Goal: Task Accomplishment & Management: Complete application form

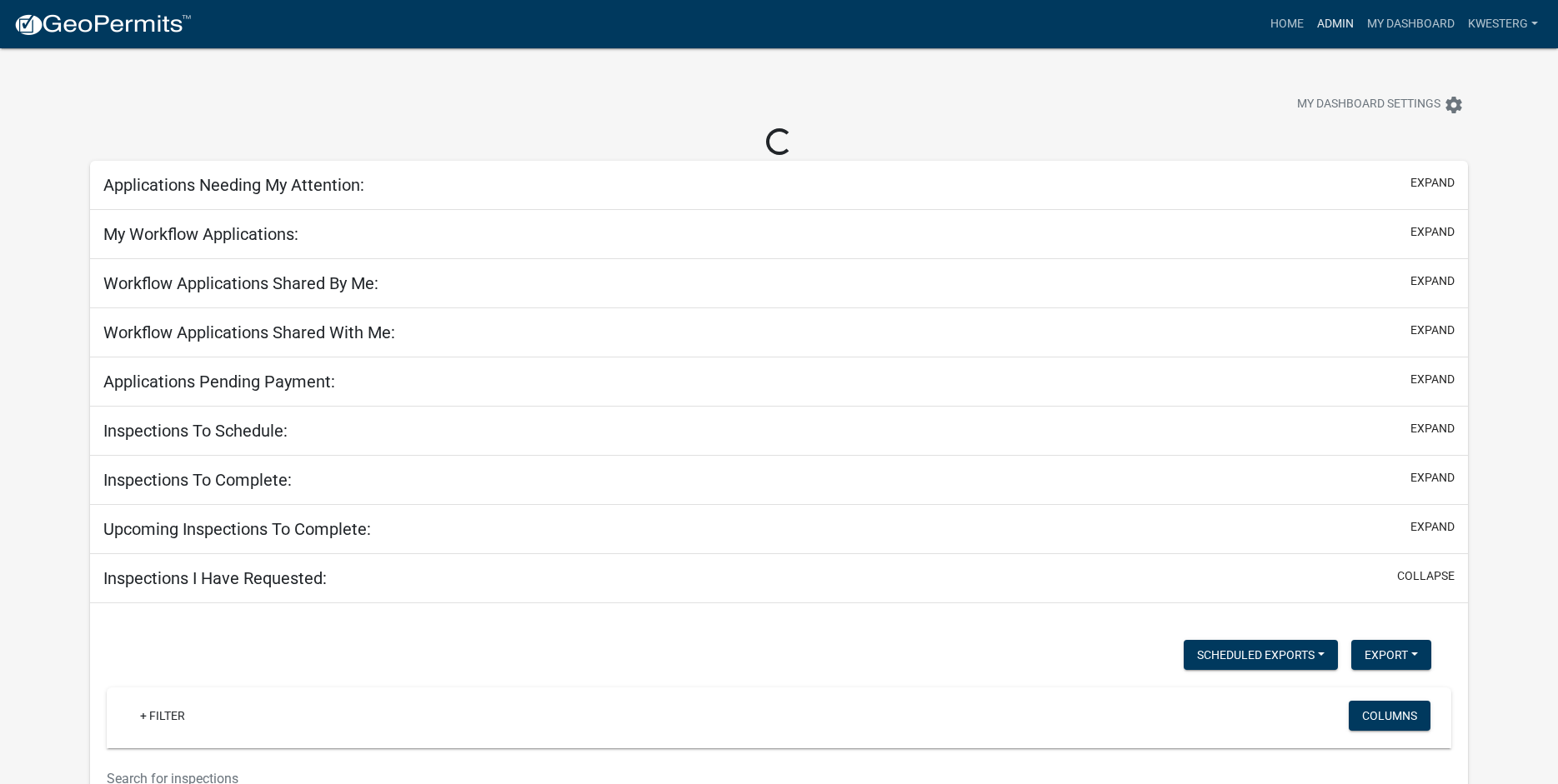
click at [1333, 18] on link "Admin" at bounding box center [1335, 24] width 50 height 31
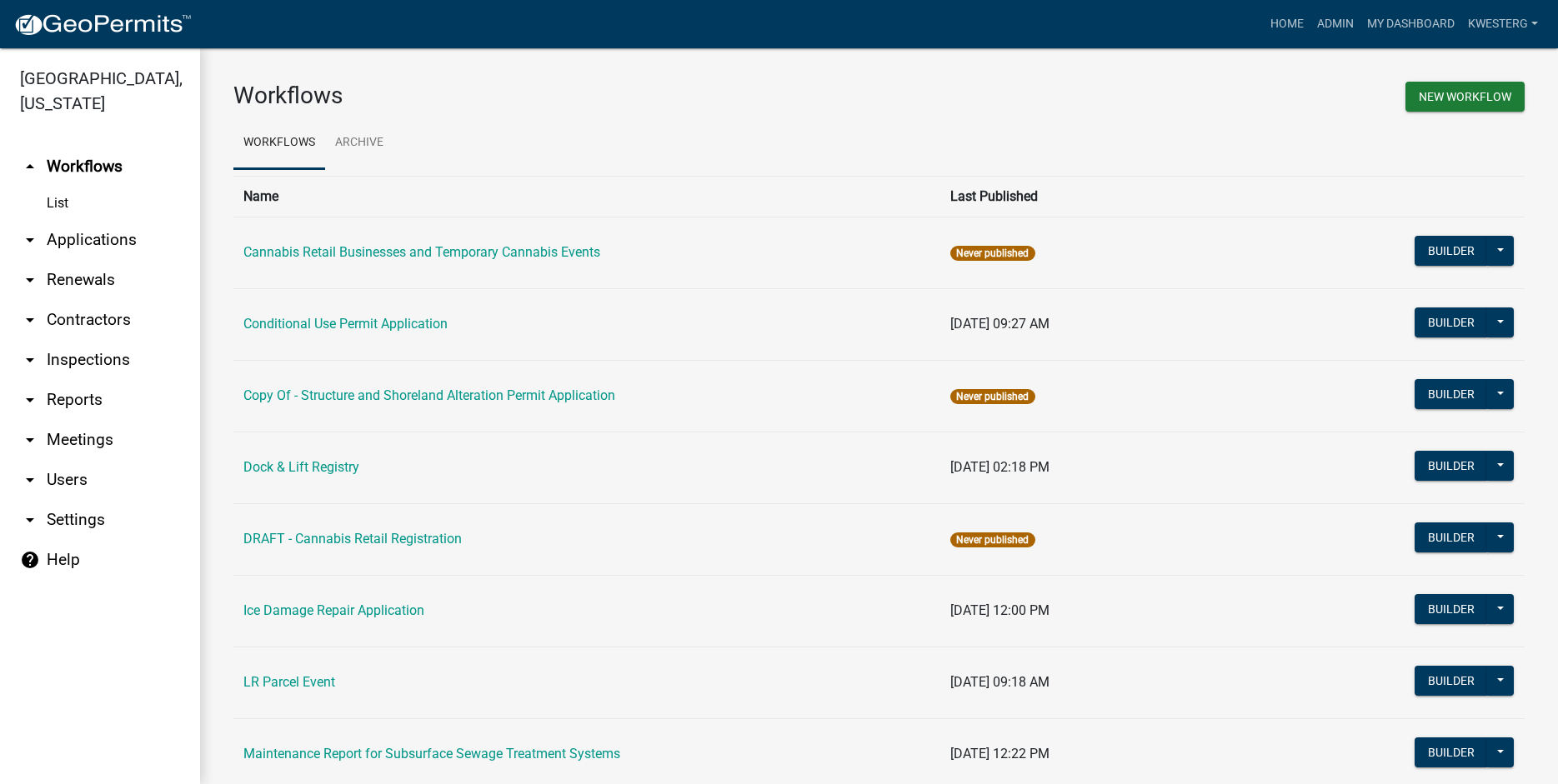
click at [69, 240] on link "arrow_drop_down Applications" at bounding box center [100, 240] width 200 height 40
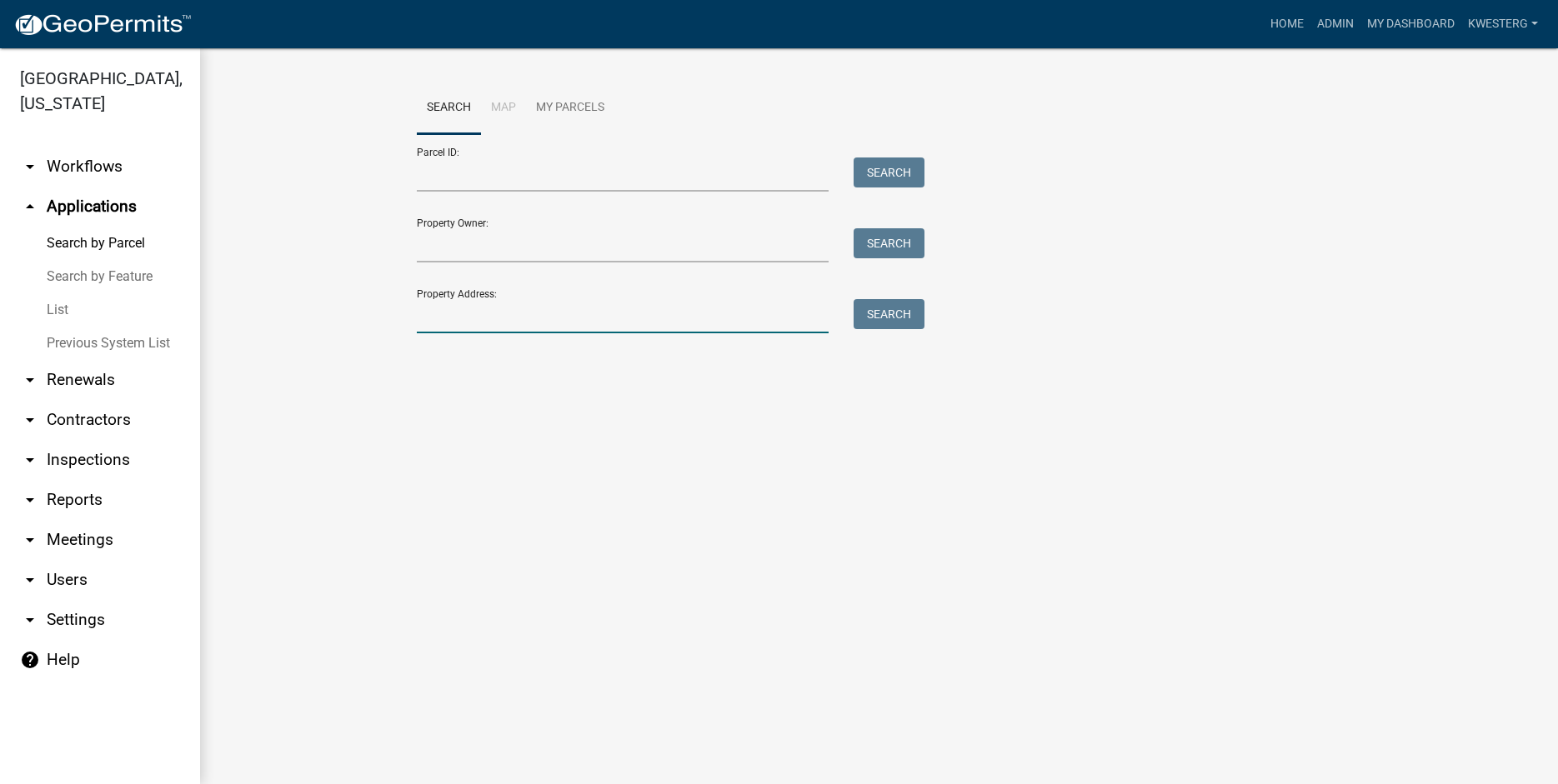
click at [441, 321] on input "Property Address:" at bounding box center [623, 316] width 412 height 34
type input "30877"
click at [887, 310] on button "Search" at bounding box center [889, 314] width 71 height 30
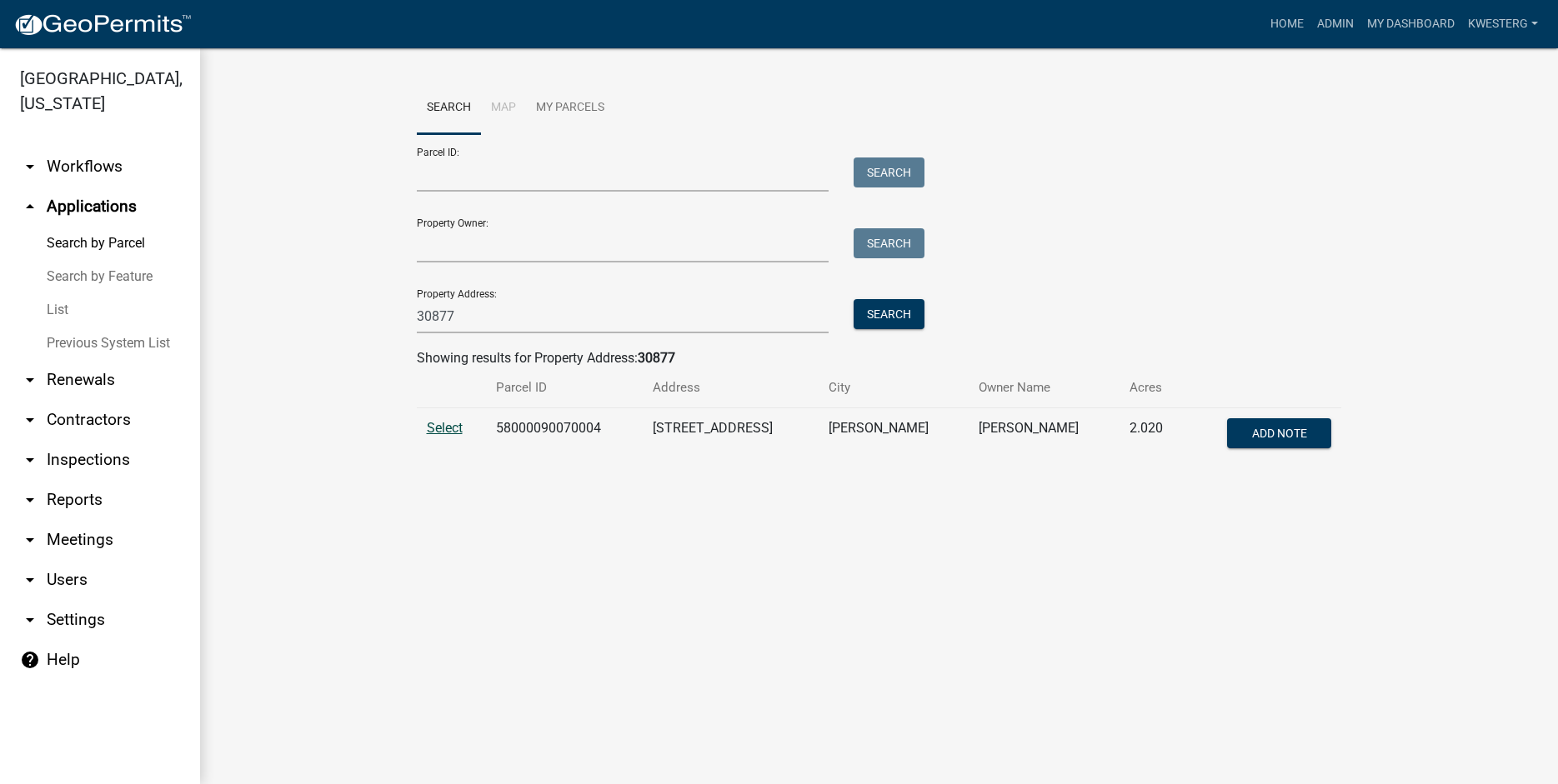
click at [442, 433] on span "Select" at bounding box center [445, 428] width 36 height 16
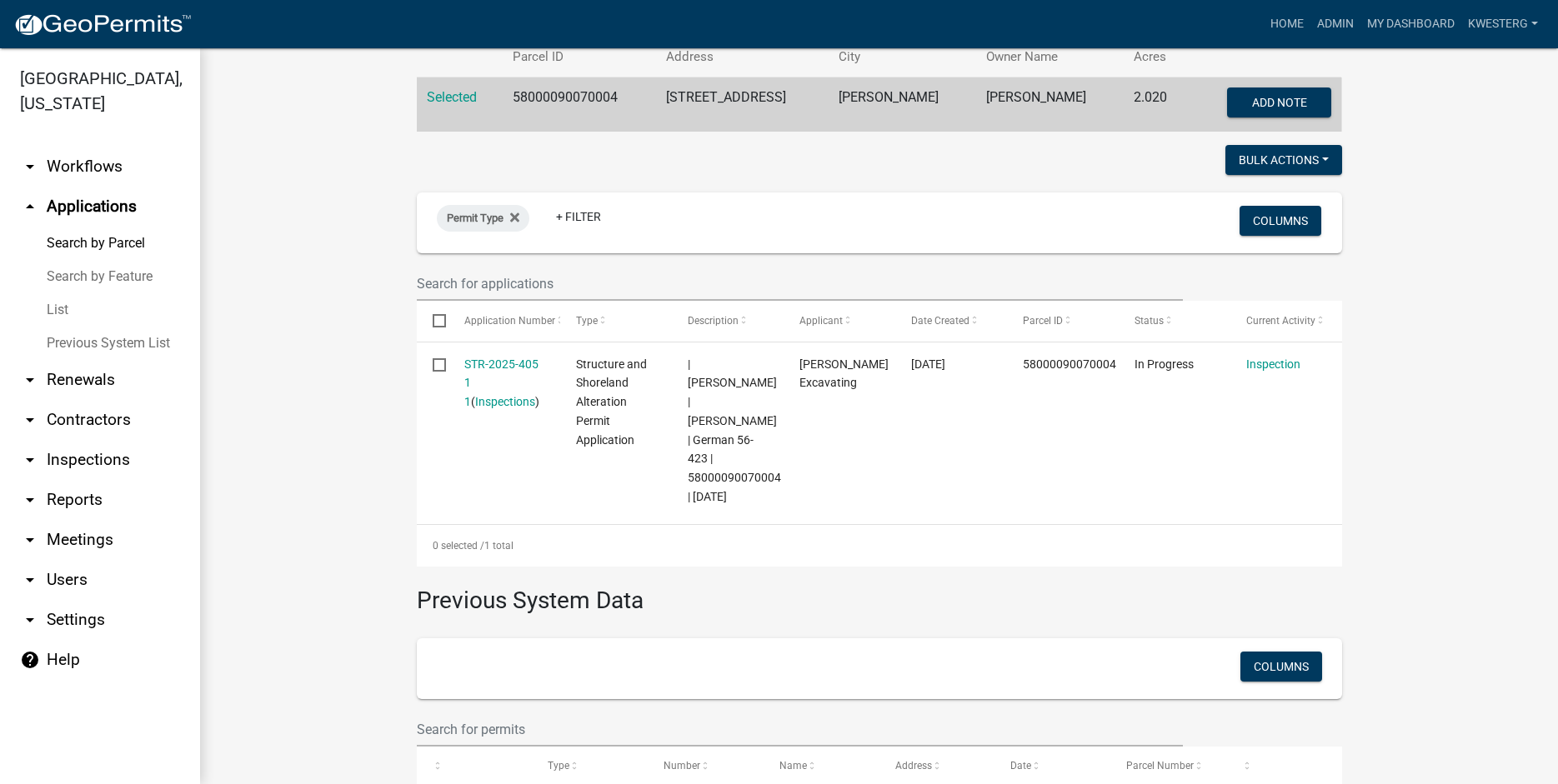
scroll to position [452, 0]
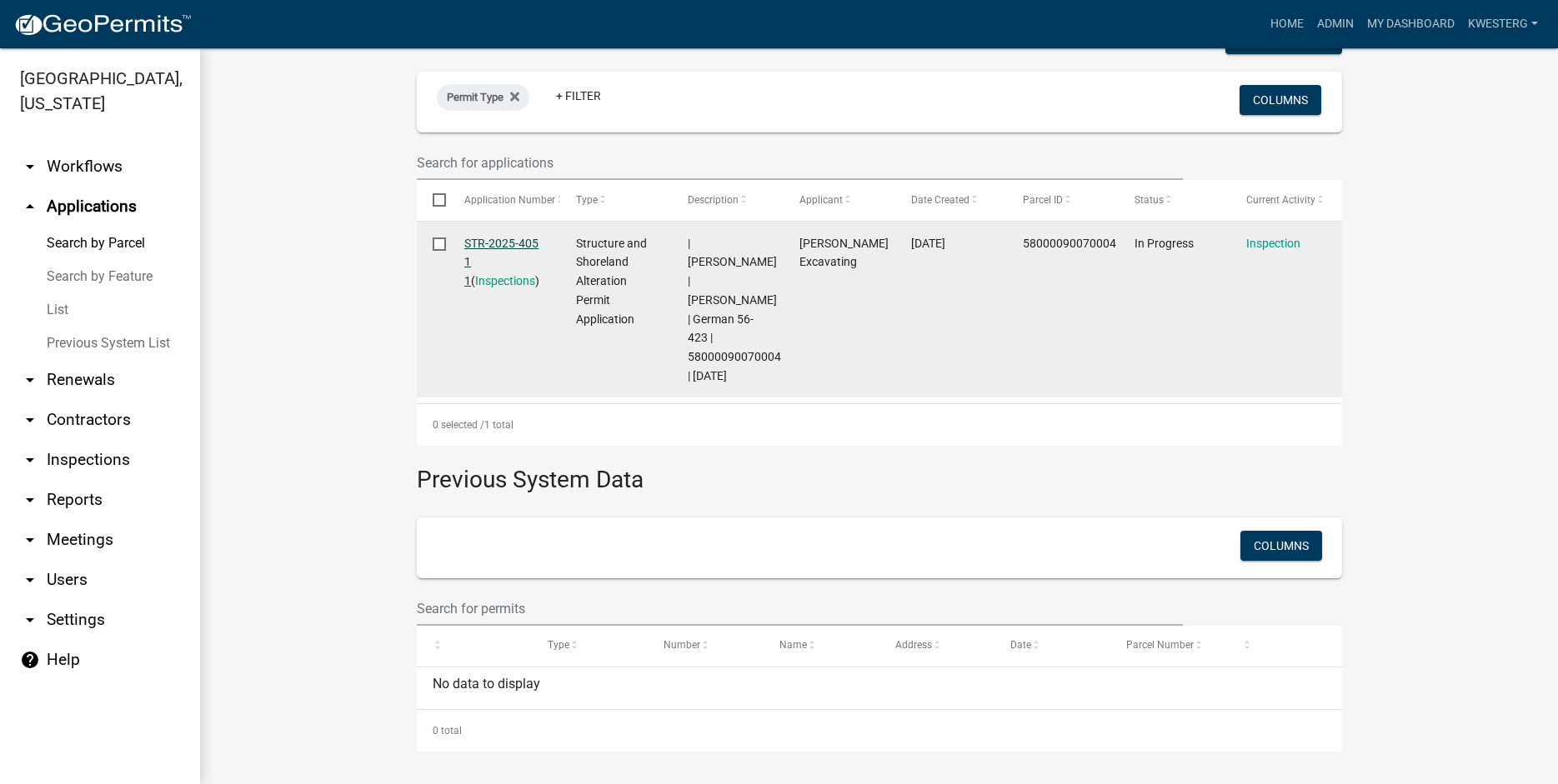
click at [502, 240] on link "STR-2025-405 1 1" at bounding box center [501, 262] width 74 height 52
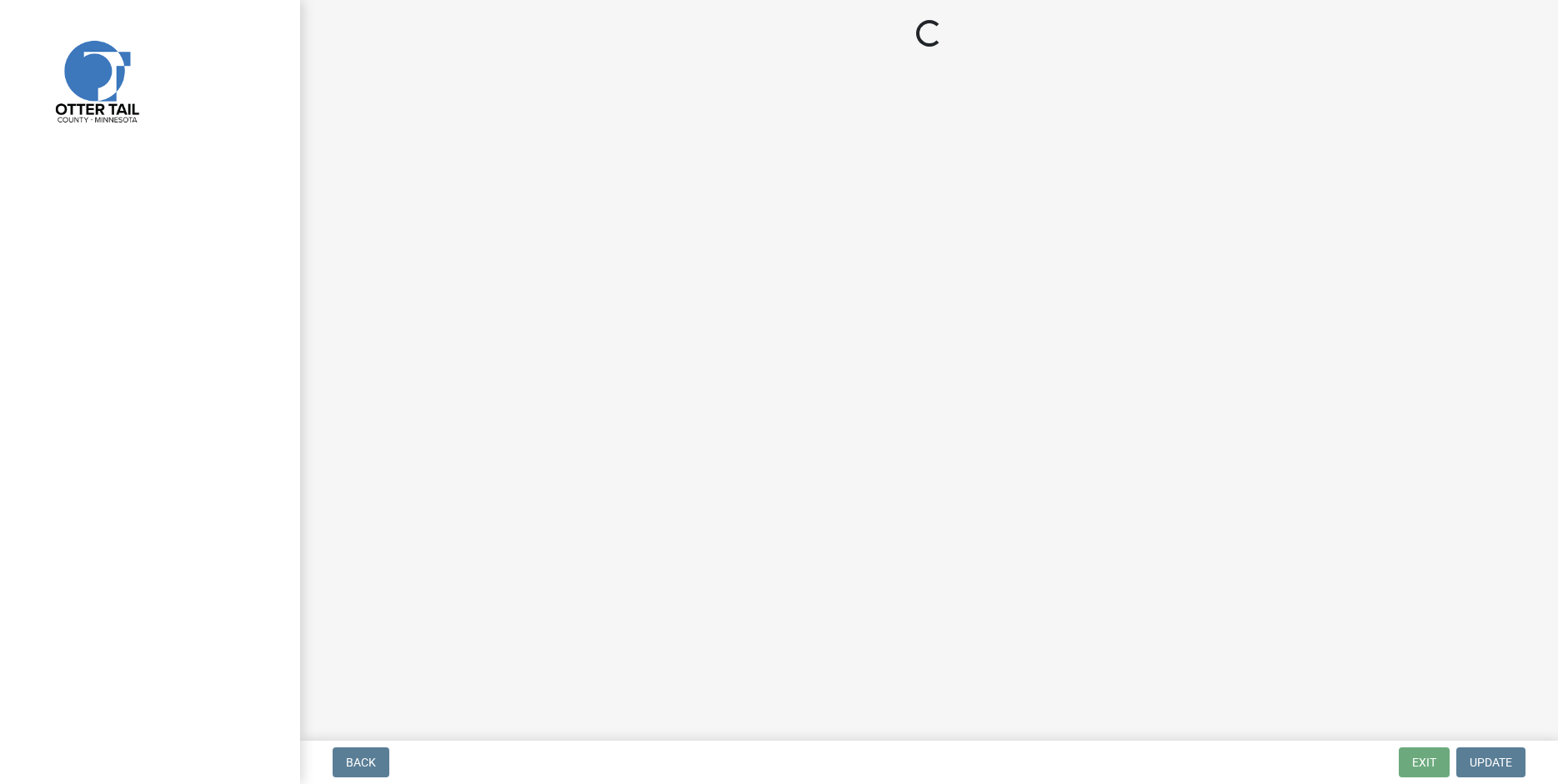
select select "710d5f49-2663-4e73-9718-d0c4e189f5ed"
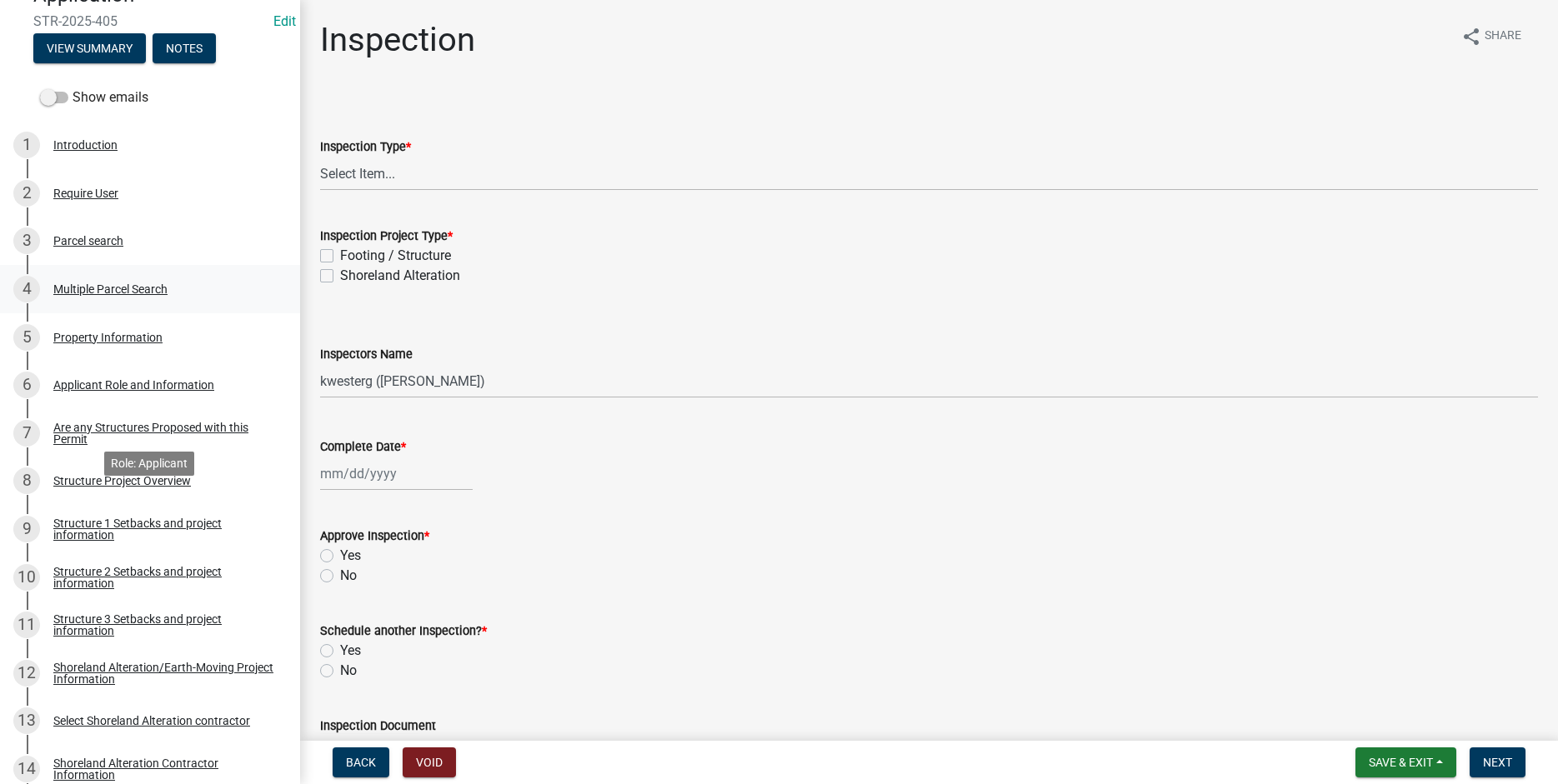
scroll to position [340, 0]
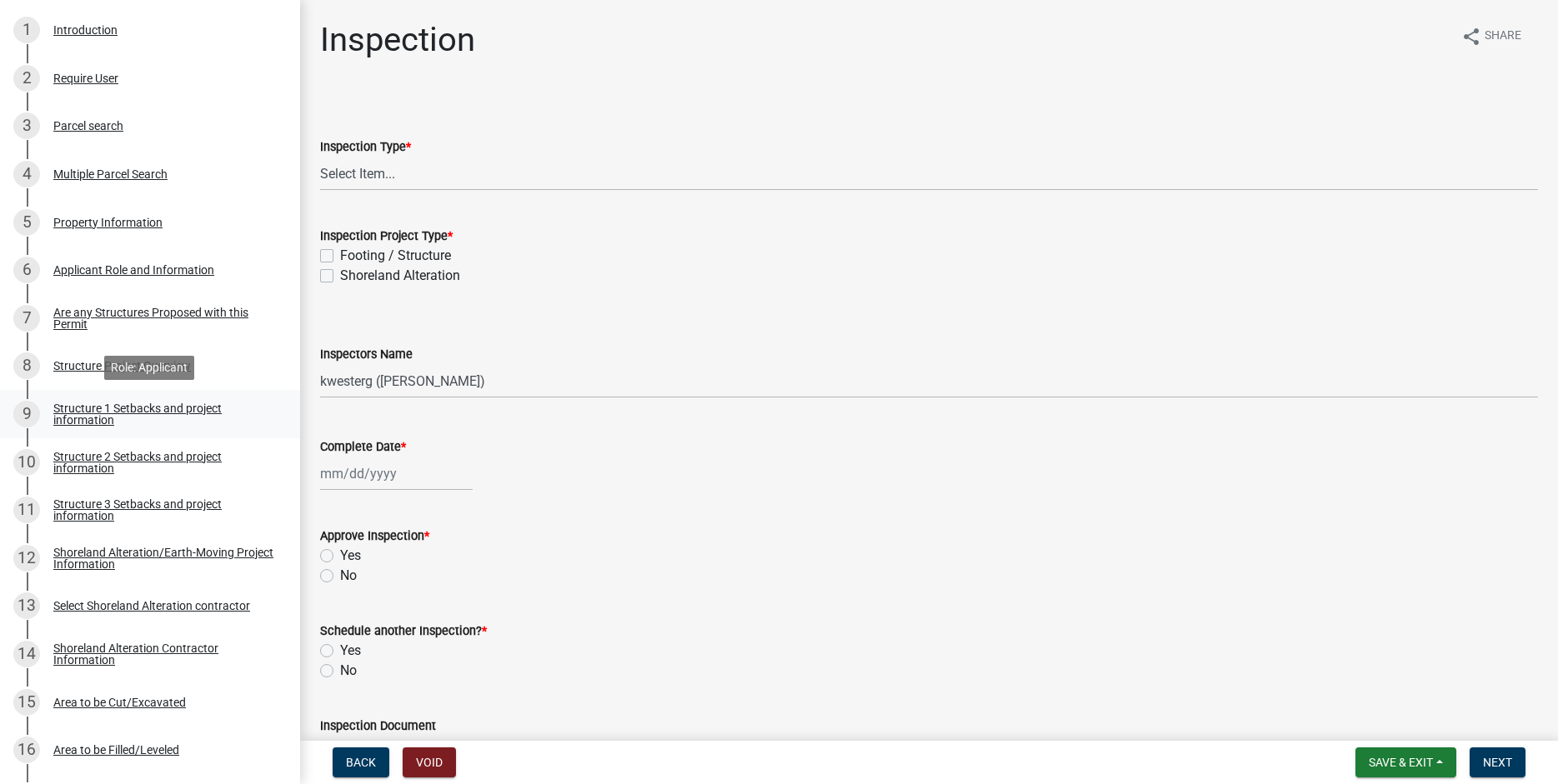
click at [83, 411] on div "Structure 1 Setbacks and project information" at bounding box center [163, 413] width 220 height 23
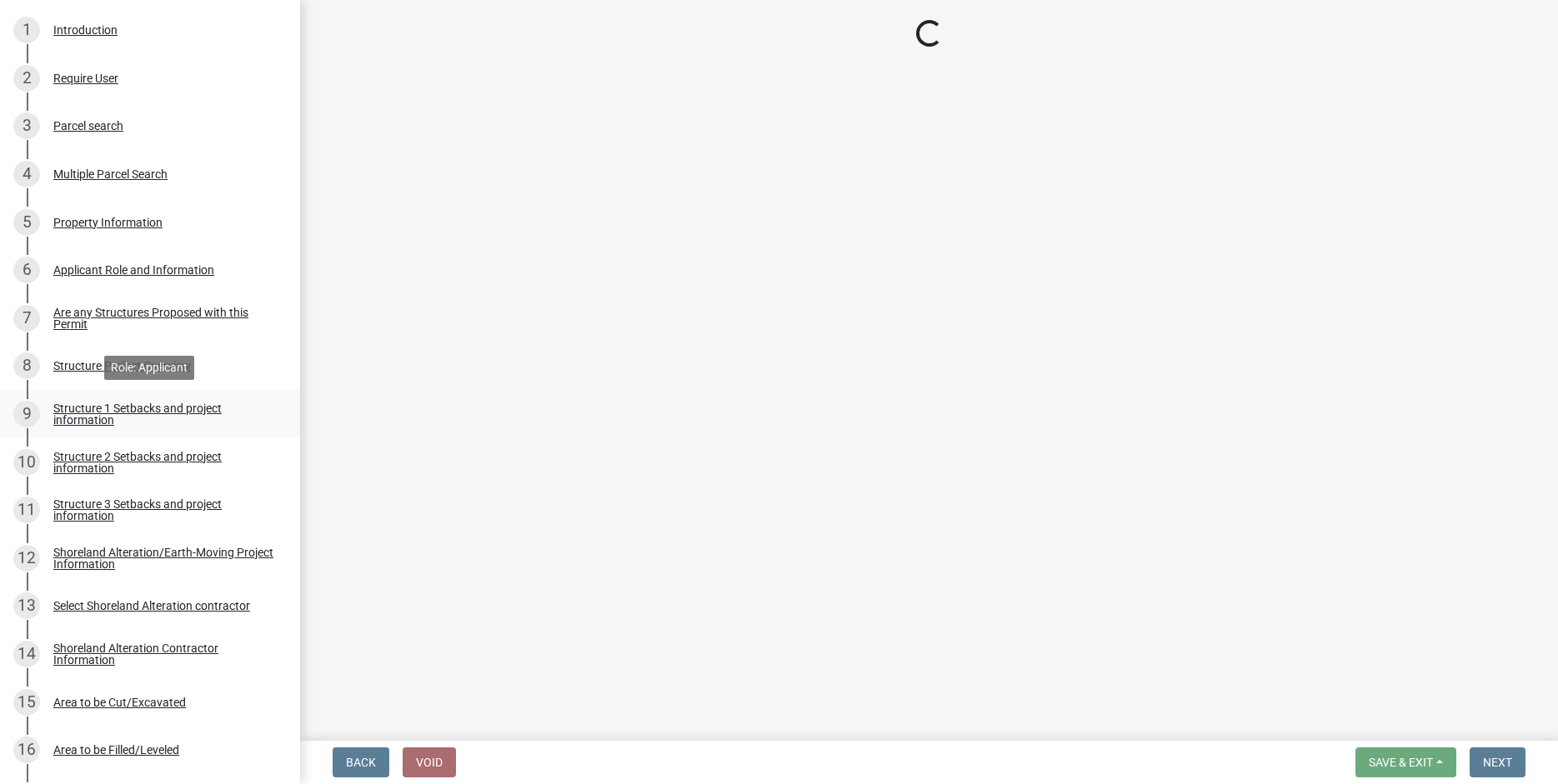
select select "c185e313-3403-4239-bd61-bb563c58a77a"
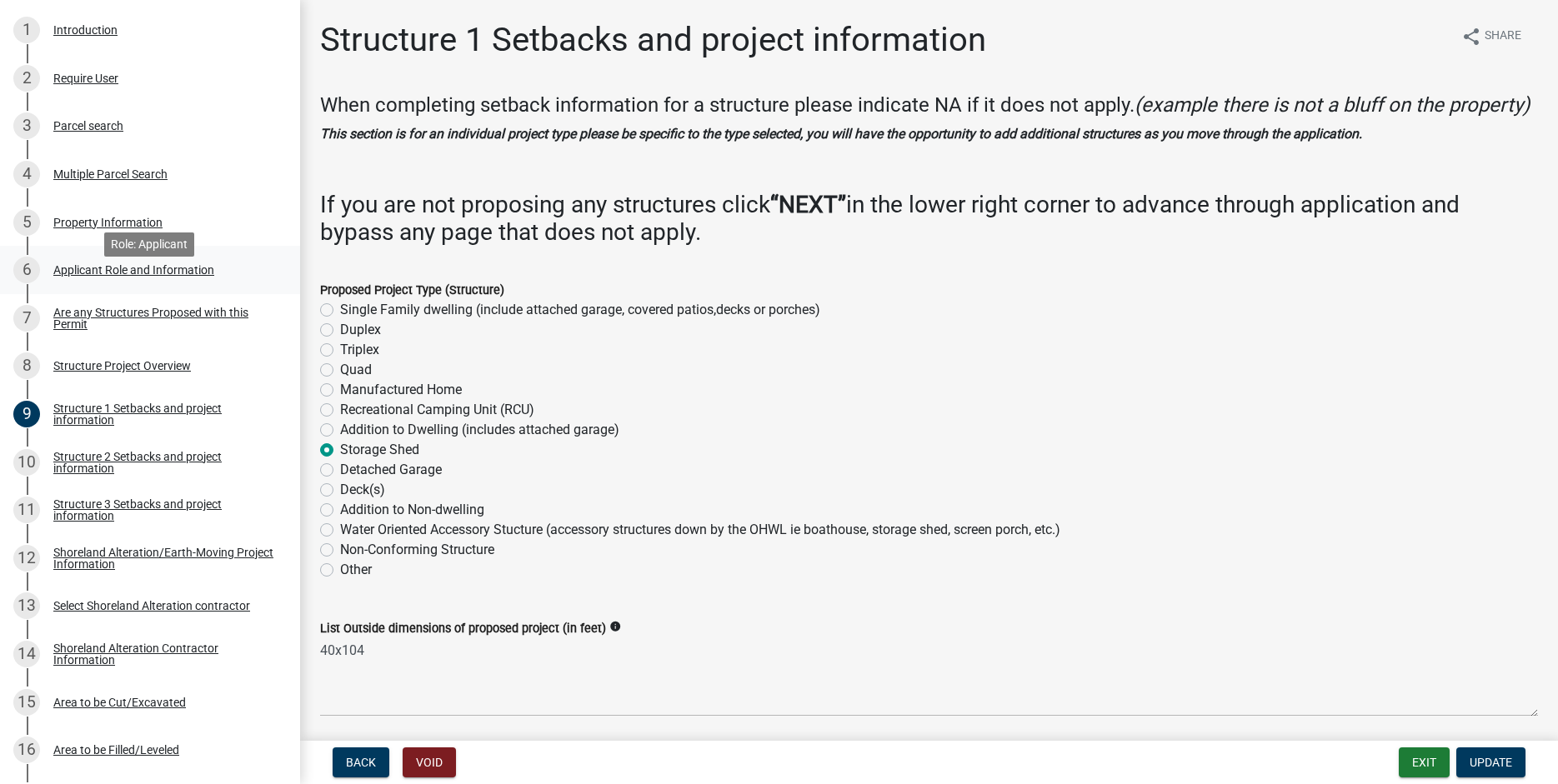
scroll to position [0, 0]
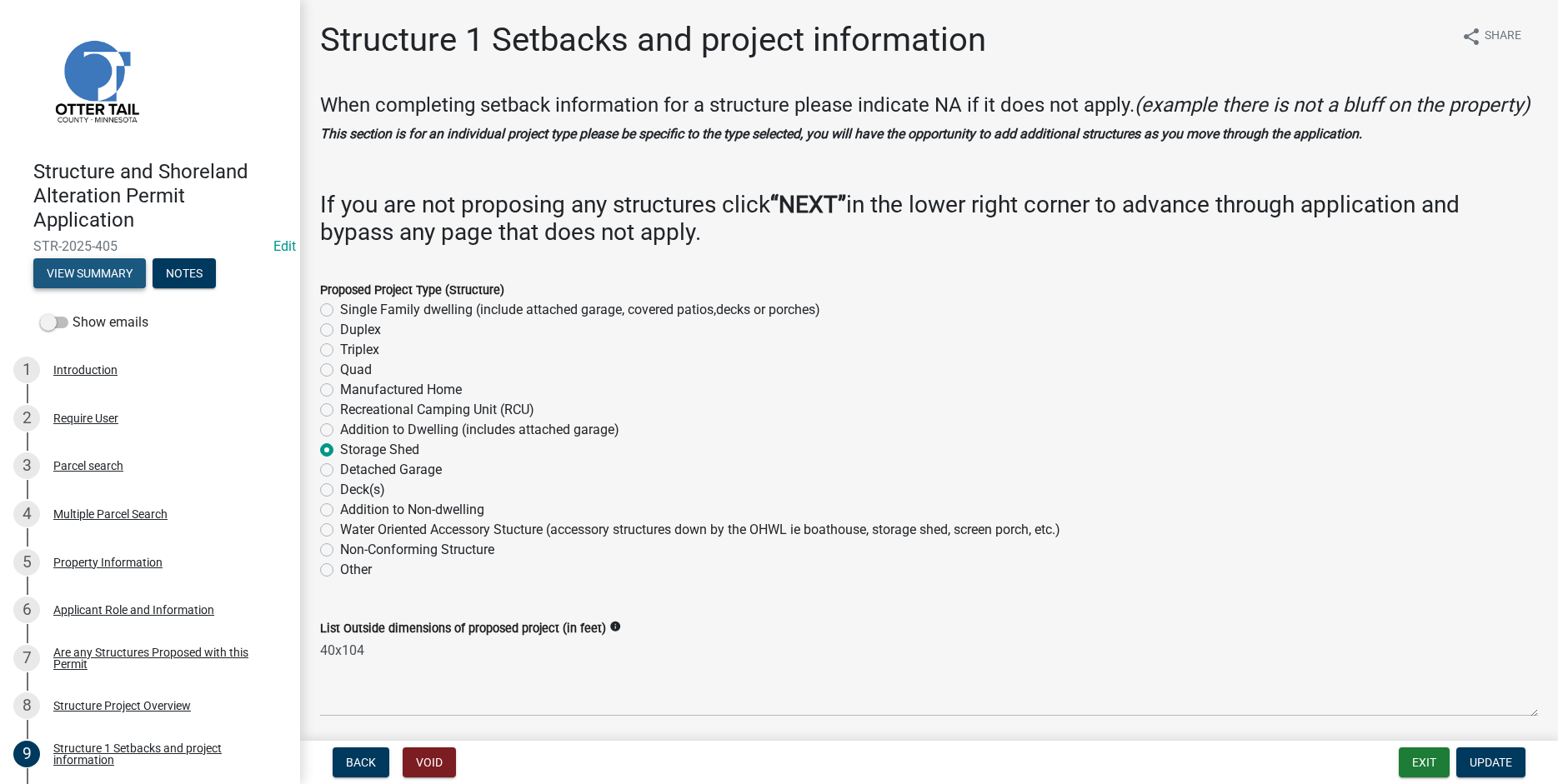
click at [83, 271] on button "View Summary" at bounding box center [89, 273] width 112 height 30
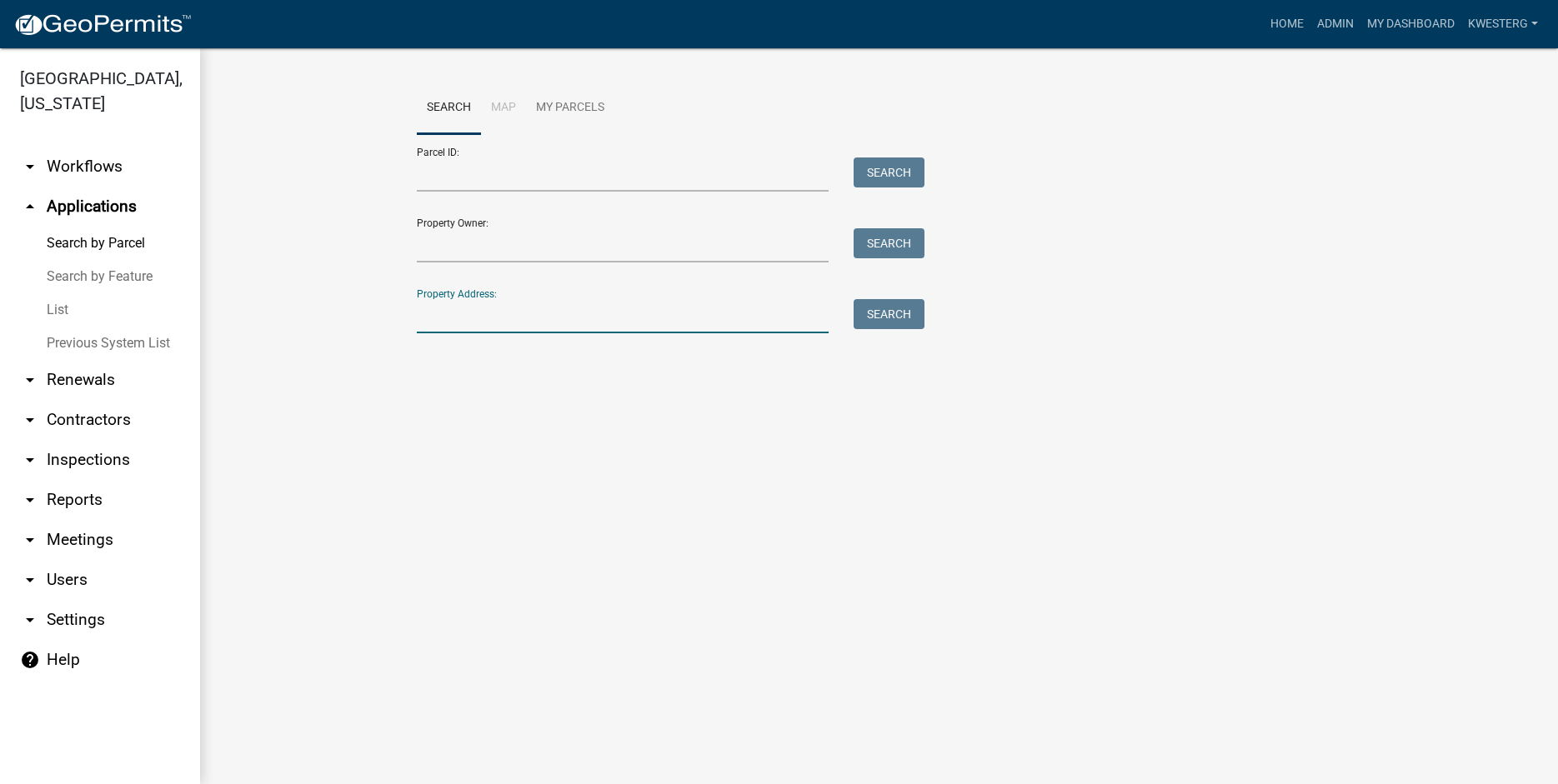
click at [459, 325] on input "Property Address:" at bounding box center [623, 316] width 412 height 34
type input "30877"
click at [890, 312] on button "Search" at bounding box center [889, 314] width 71 height 30
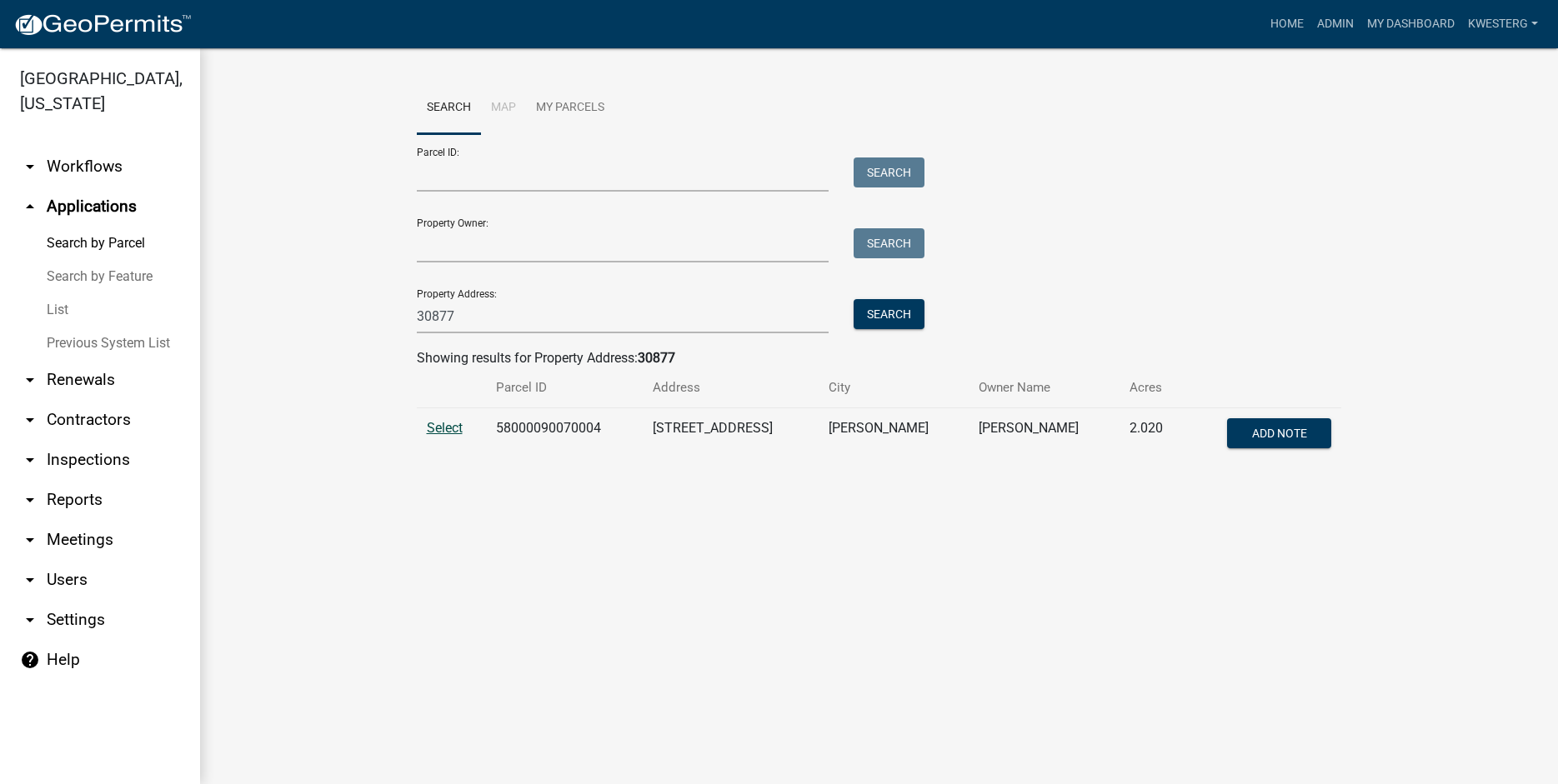
click at [448, 430] on span "Select" at bounding box center [445, 428] width 36 height 16
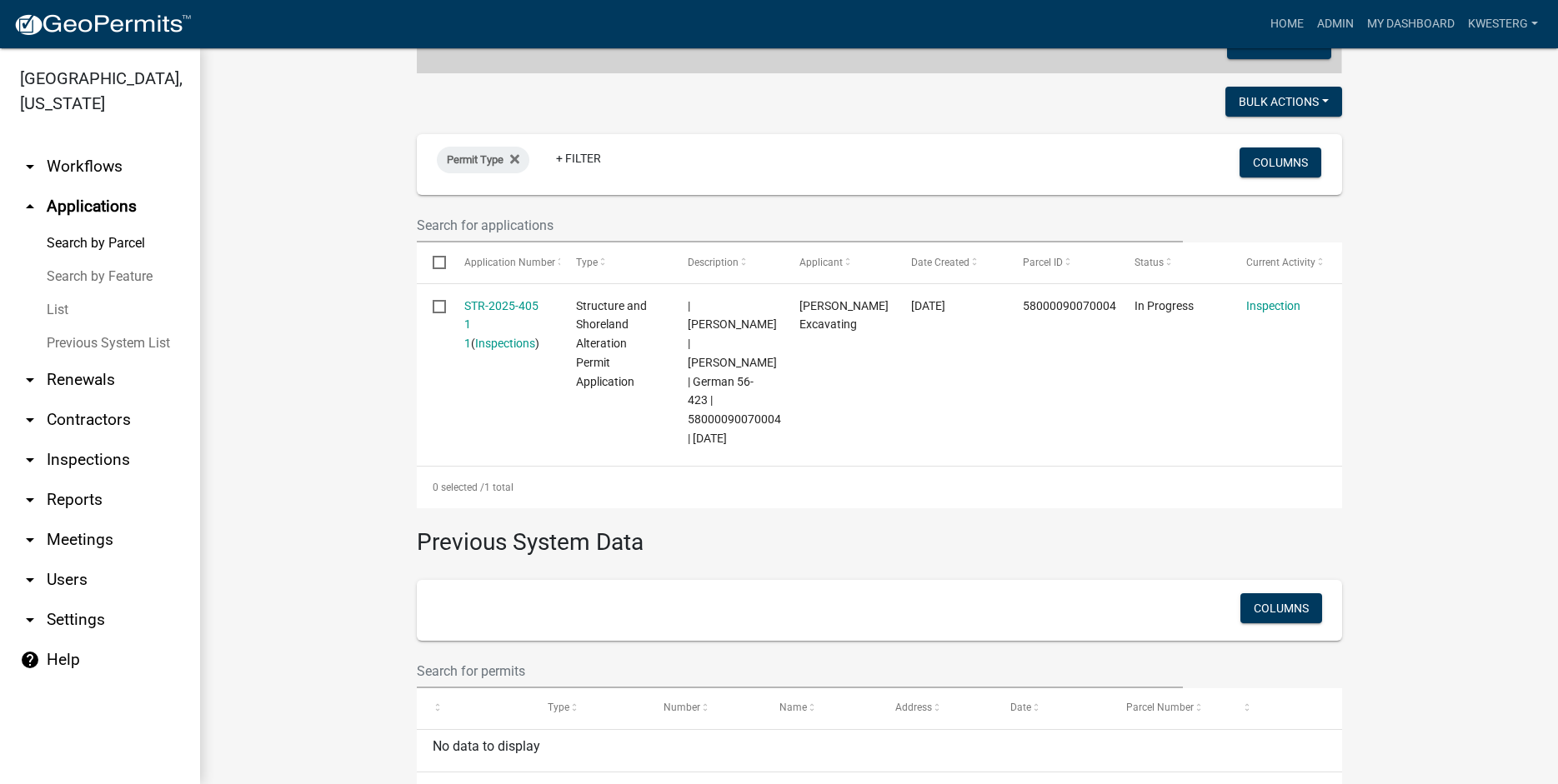
scroll to position [452, 0]
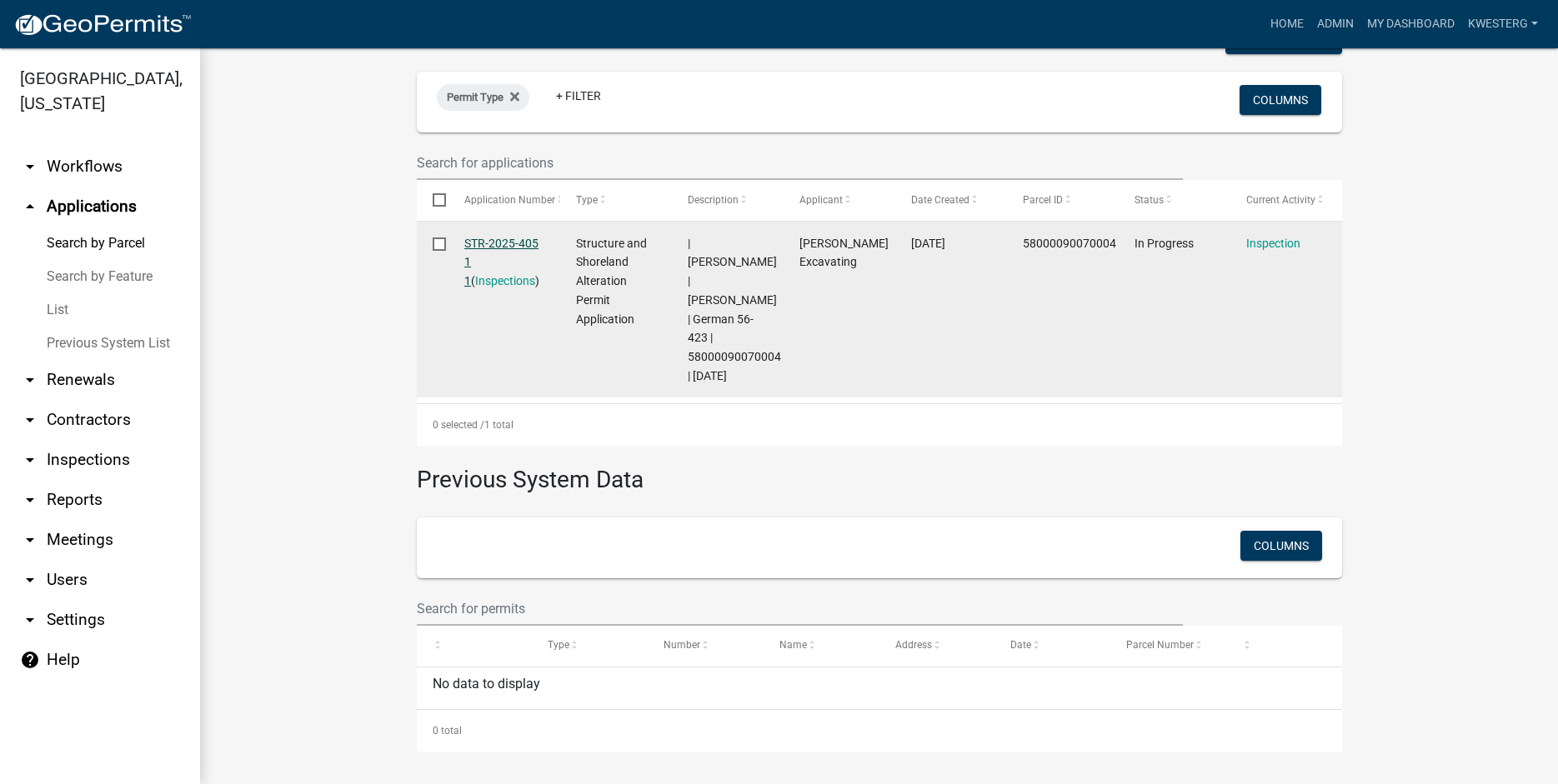
click at [486, 238] on link "STR-2025-405 1 1" at bounding box center [501, 262] width 74 height 52
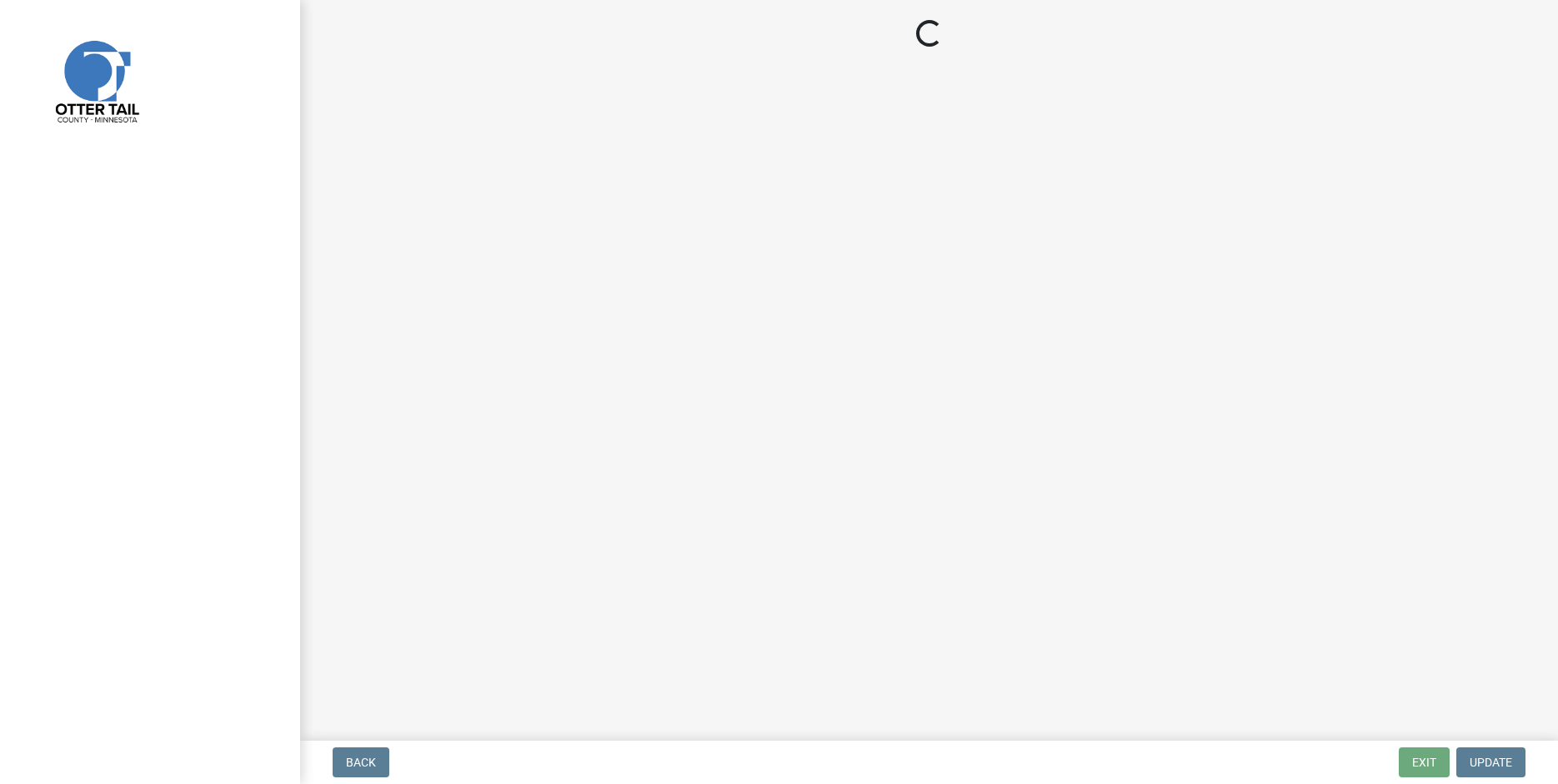
select select "710d5f49-2663-4e73-9718-d0c4e189f5ed"
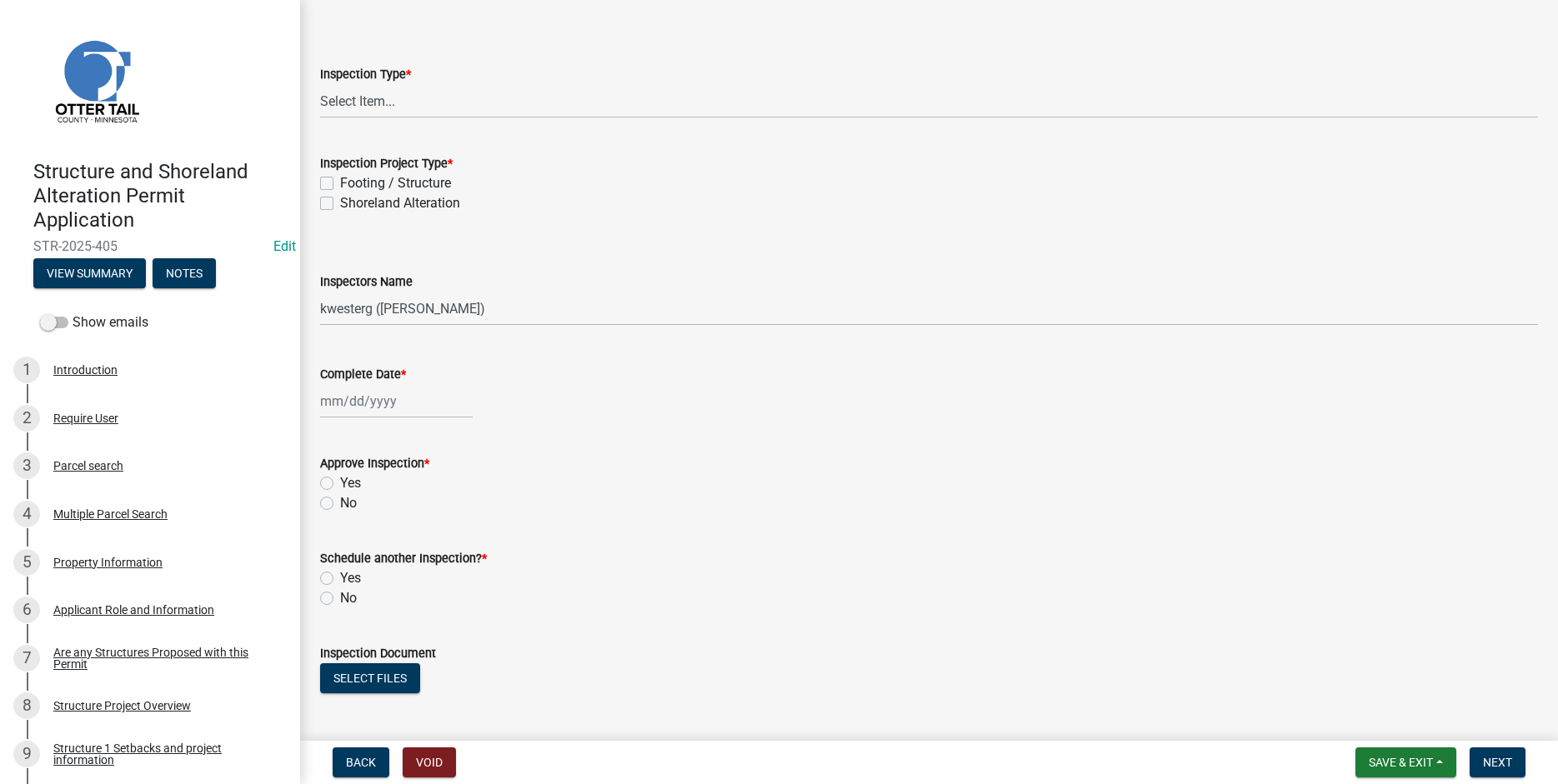
scroll to position [71, 0]
click at [340, 185] on label "Footing / Structure" at bounding box center [395, 185] width 111 height 20
click at [340, 185] on input "Footing / Structure" at bounding box center [345, 180] width 11 height 11
checkbox input "true"
checkbox input "false"
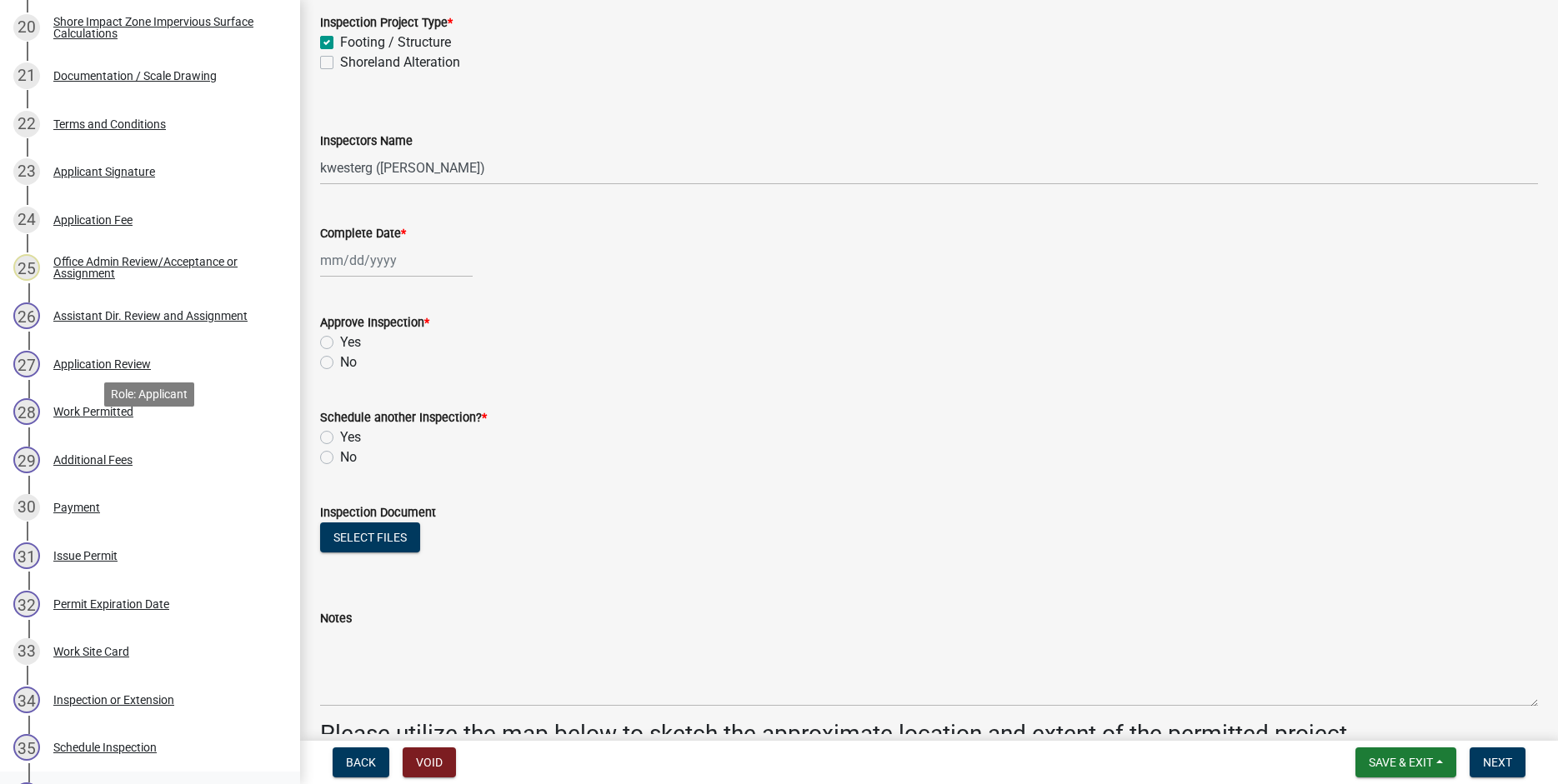
scroll to position [1531, 0]
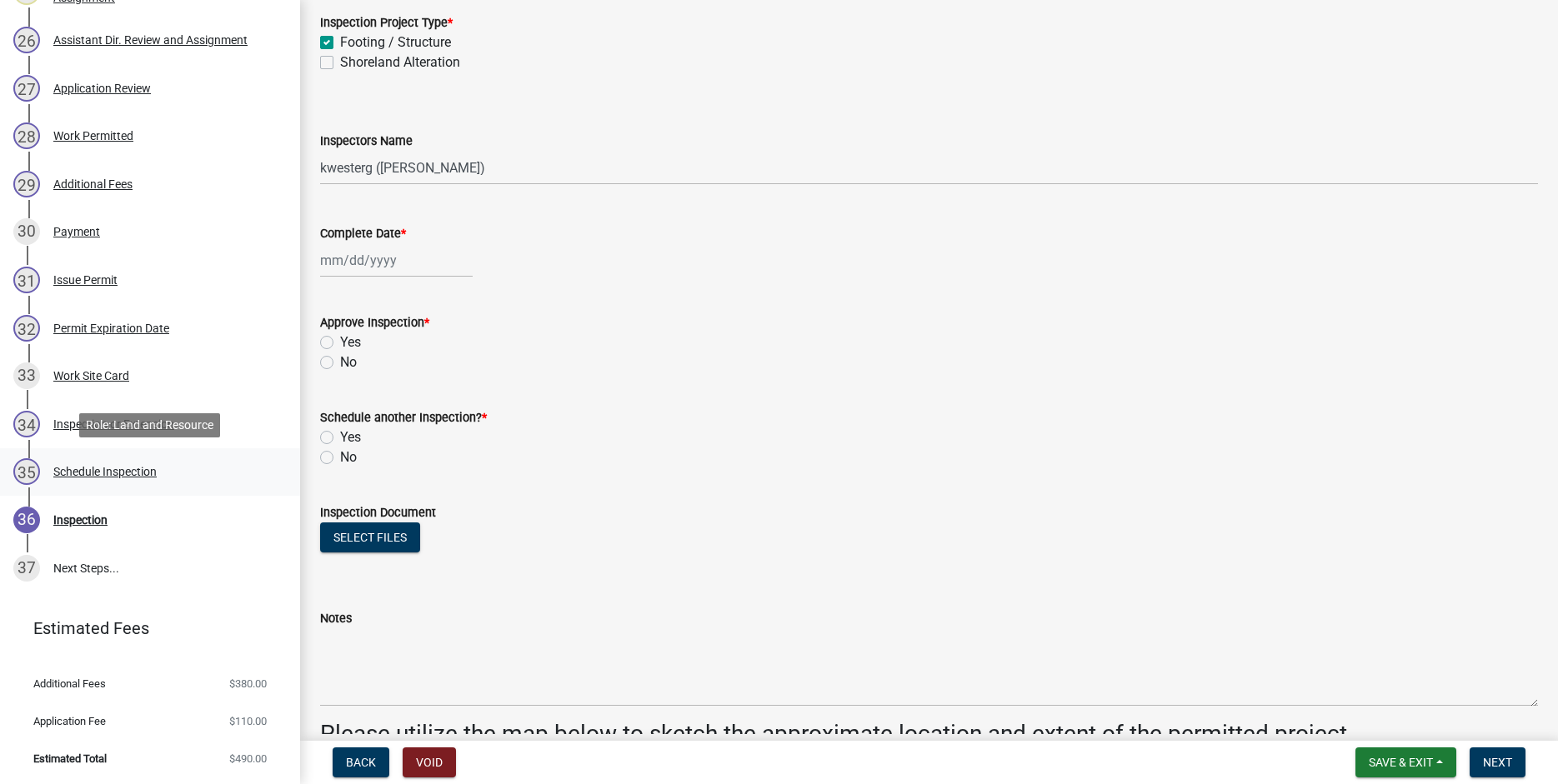
drag, startPoint x: 123, startPoint y: 471, endPoint x: 136, endPoint y: 472, distance: 13.0
click at [124, 471] on div "Schedule Inspection" at bounding box center [105, 472] width 104 height 12
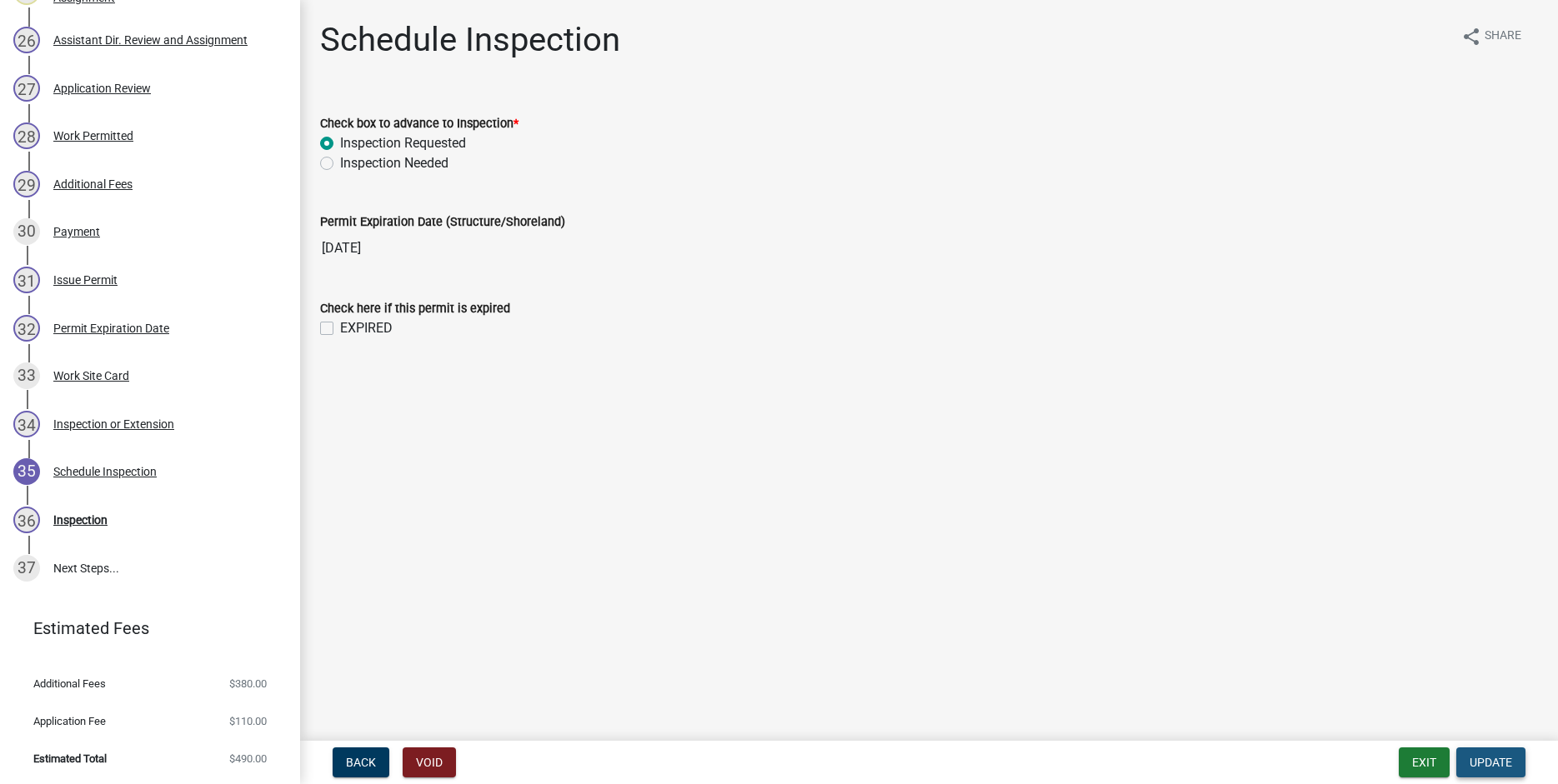
click at [1478, 767] on span "Update" at bounding box center [1491, 763] width 43 height 14
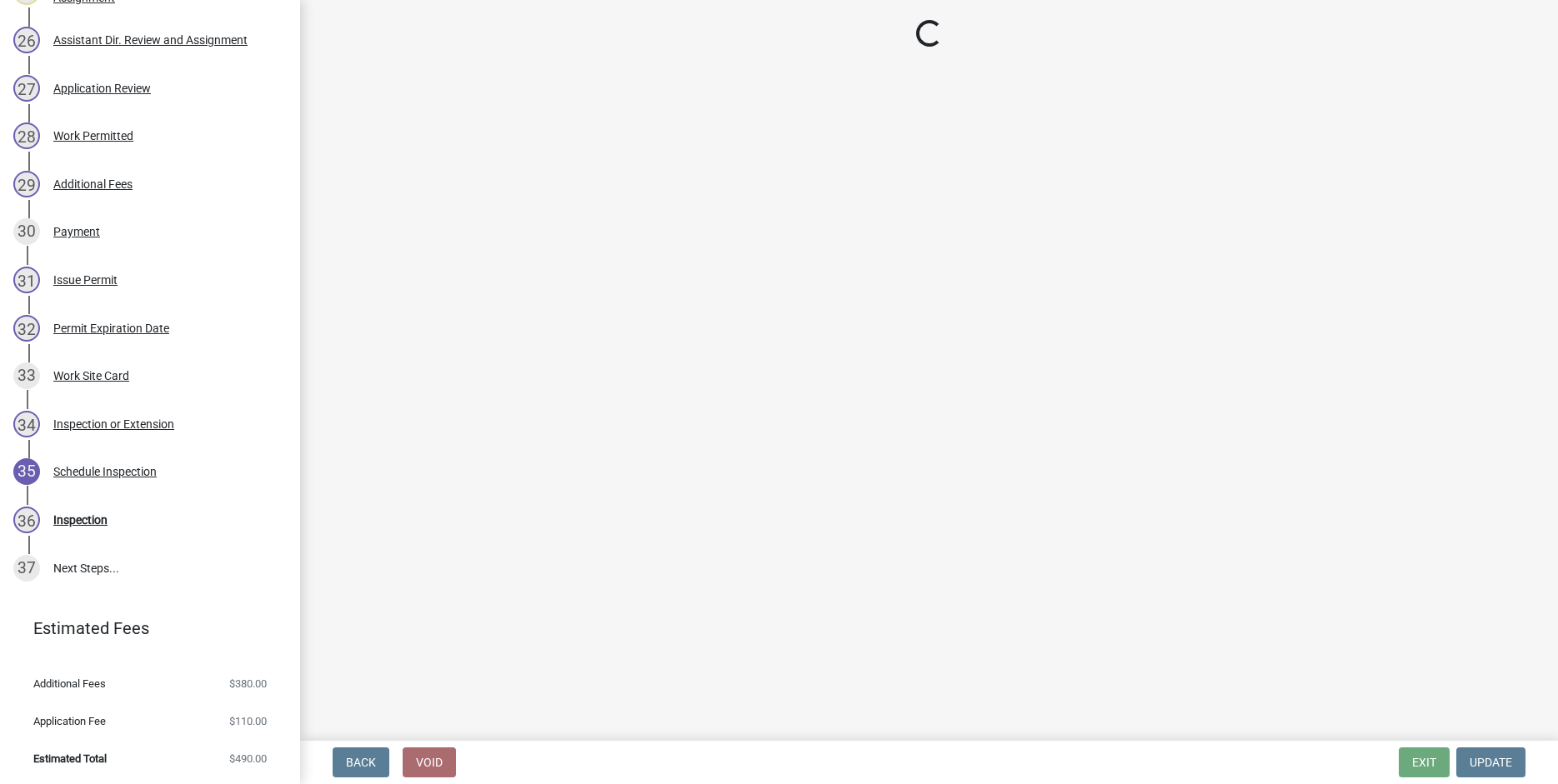
select select "710d5f49-2663-4e73-9718-d0c4e189f5ed"
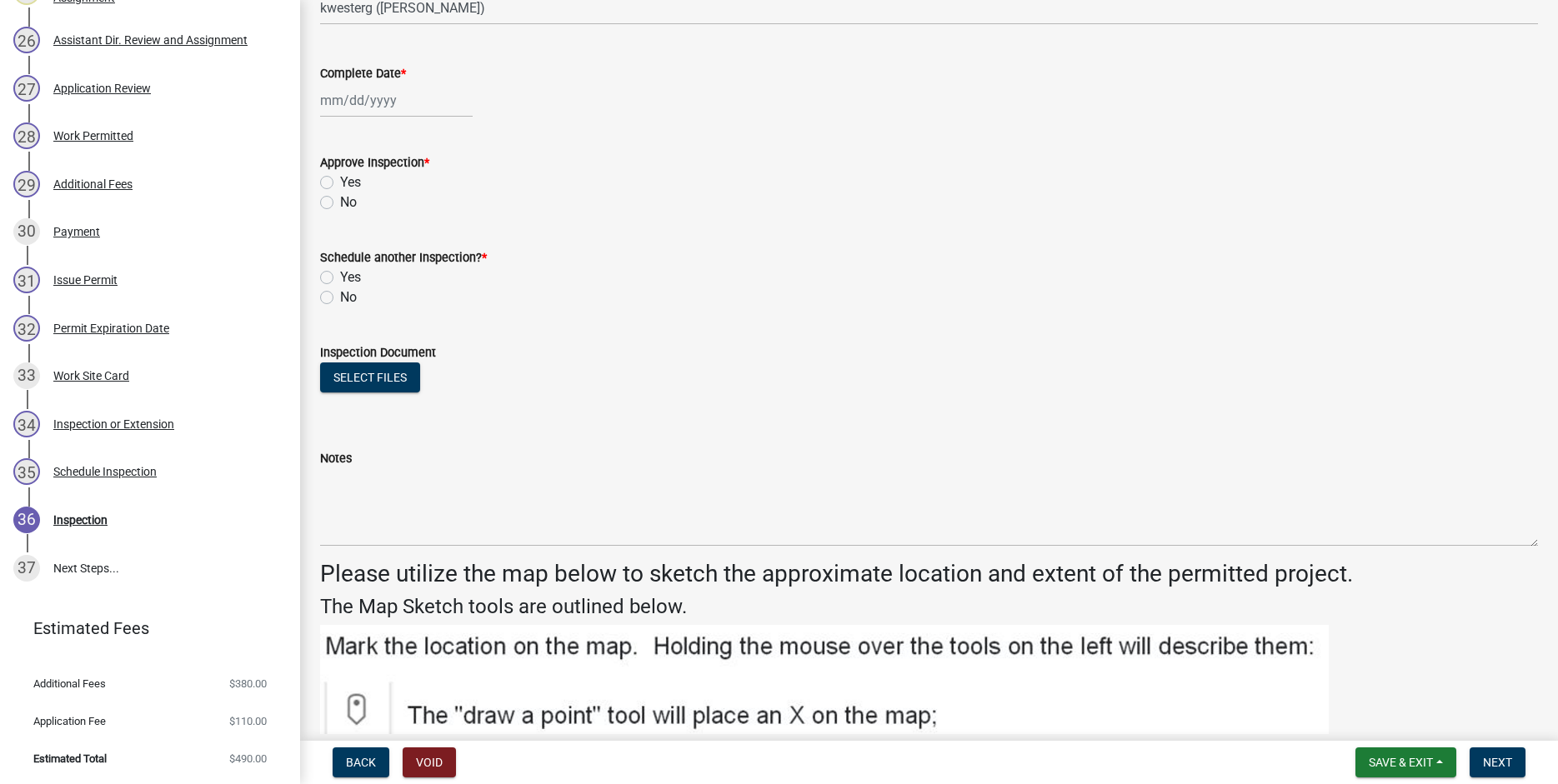
scroll to position [547, 0]
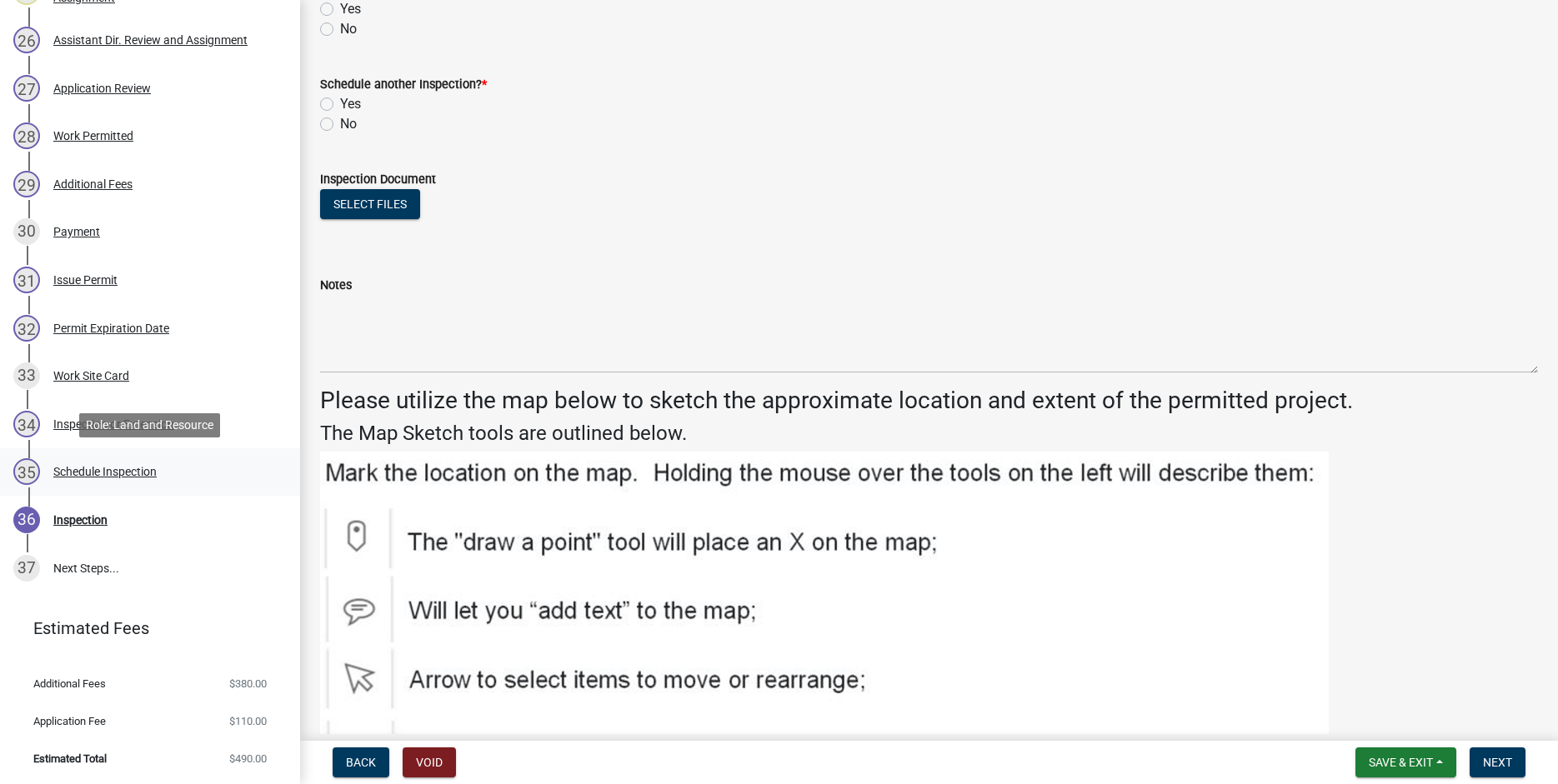
click at [126, 471] on div "Schedule Inspection" at bounding box center [105, 472] width 104 height 12
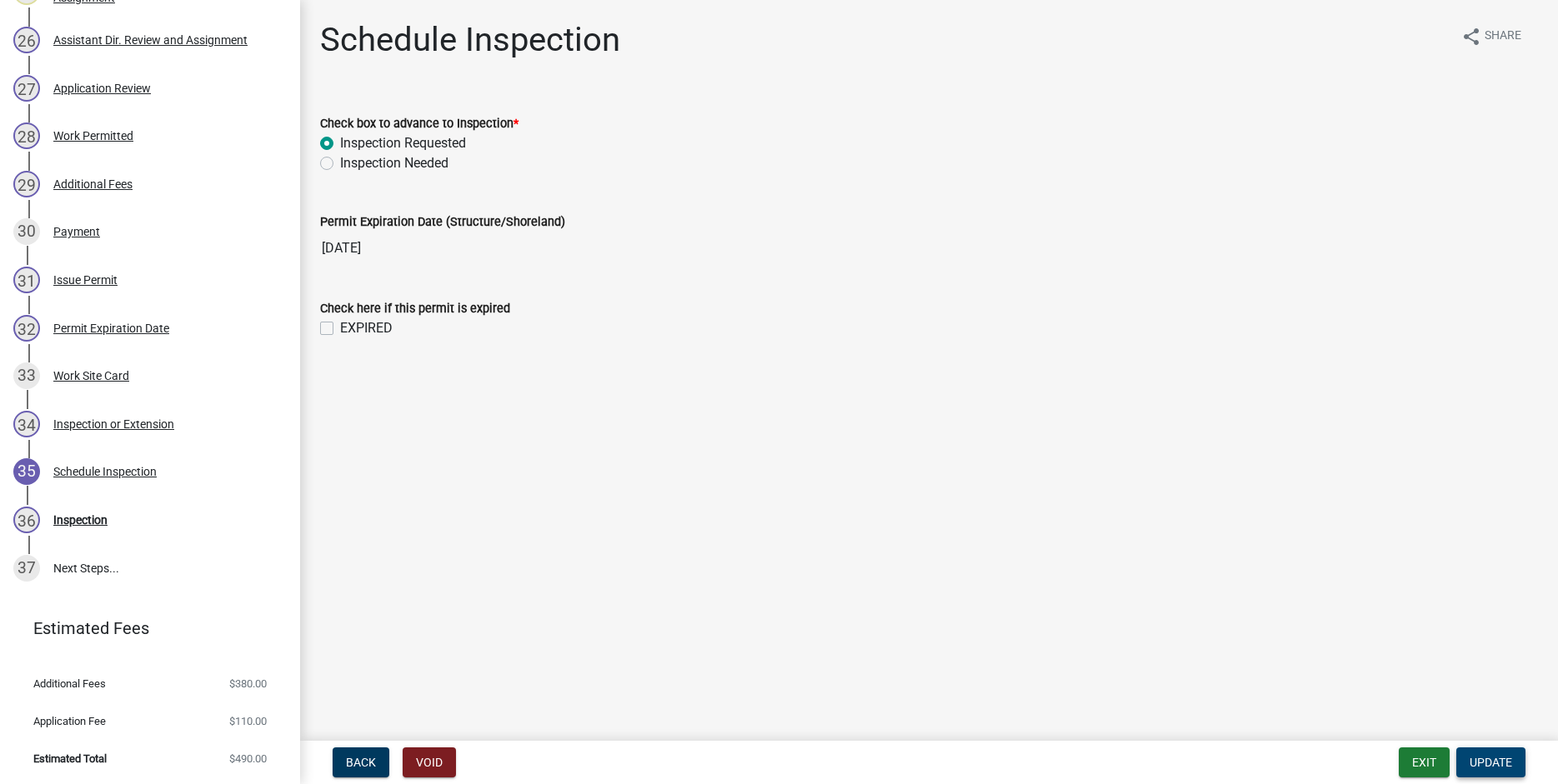
click at [1504, 768] on span "Update" at bounding box center [1491, 763] width 43 height 14
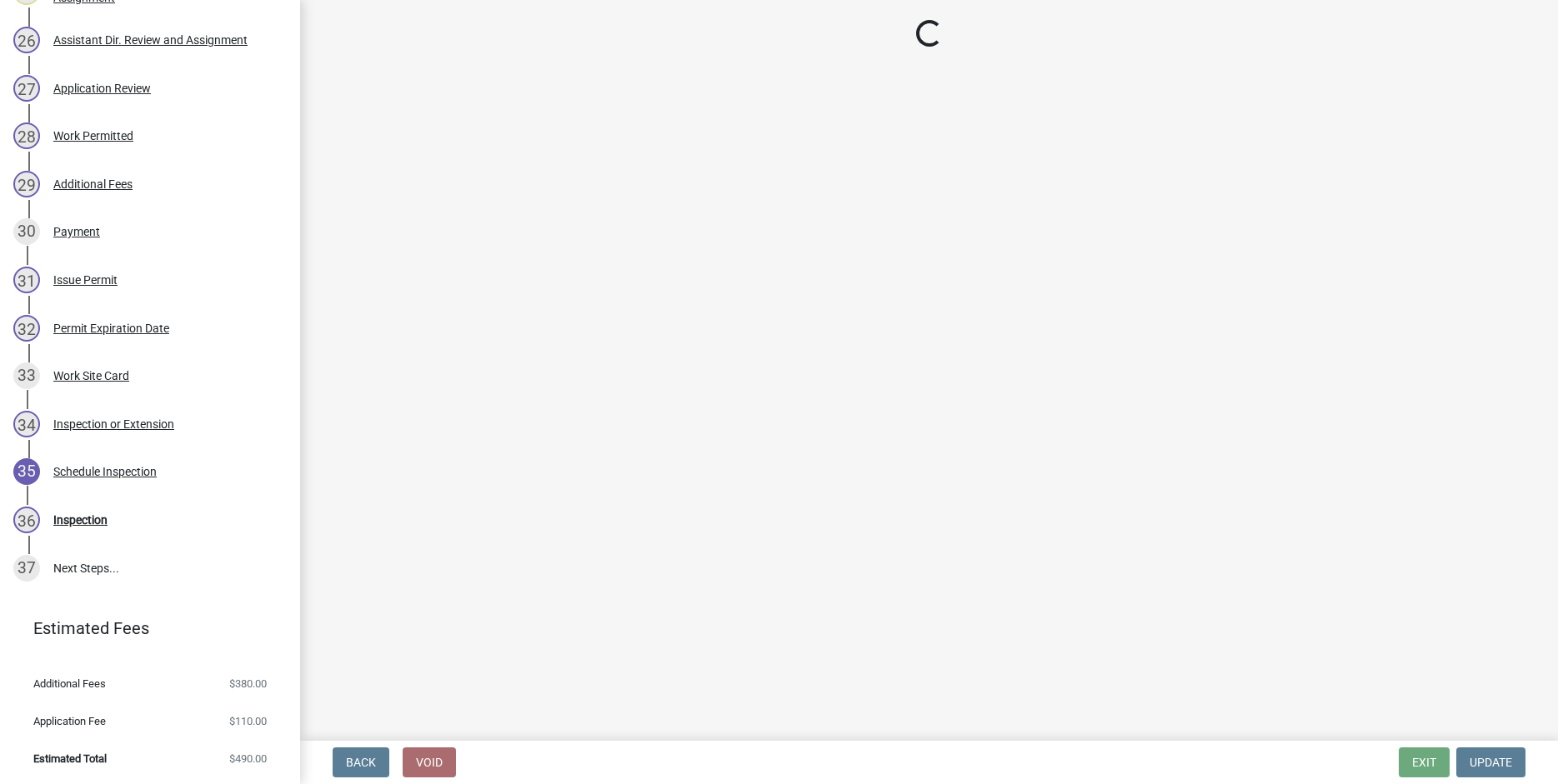
select select "710d5f49-2663-4e73-9718-d0c4e189f5ed"
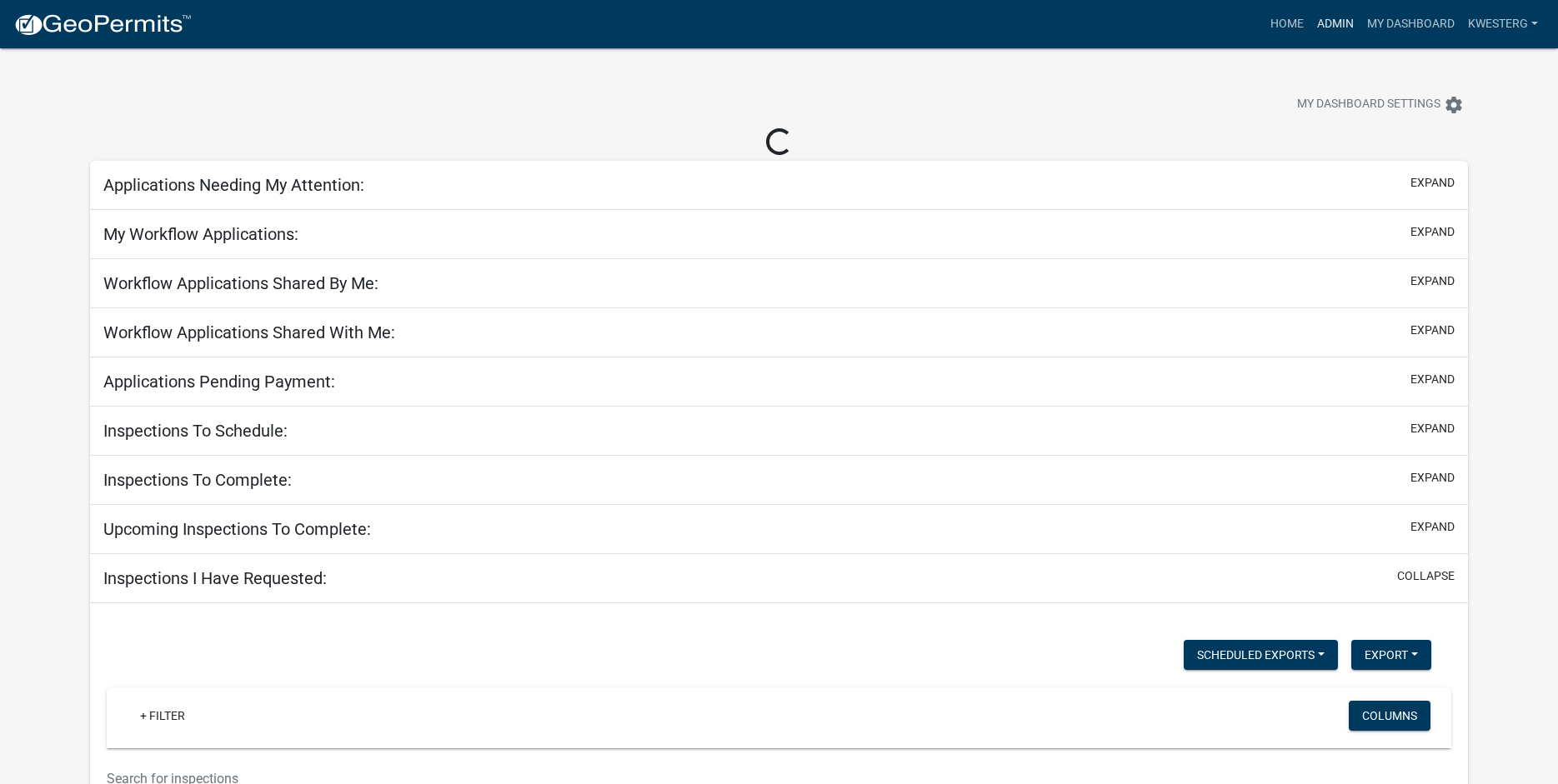
click at [1337, 20] on link "Admin" at bounding box center [1335, 24] width 50 height 31
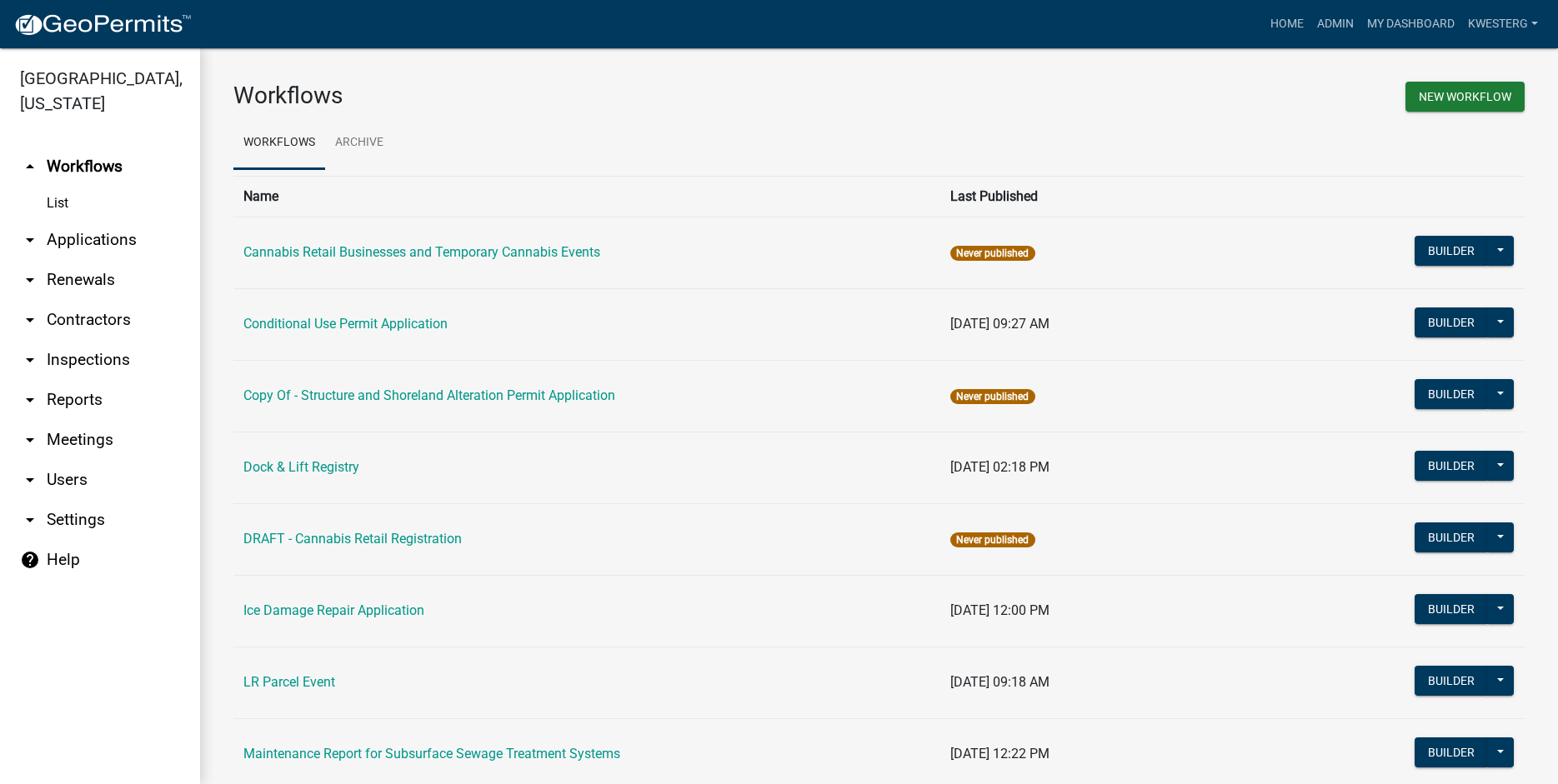
drag, startPoint x: 94, startPoint y: 237, endPoint x: 104, endPoint y: 237, distance: 10.0
click at [95, 237] on link "arrow_drop_down Applications" at bounding box center [100, 240] width 200 height 40
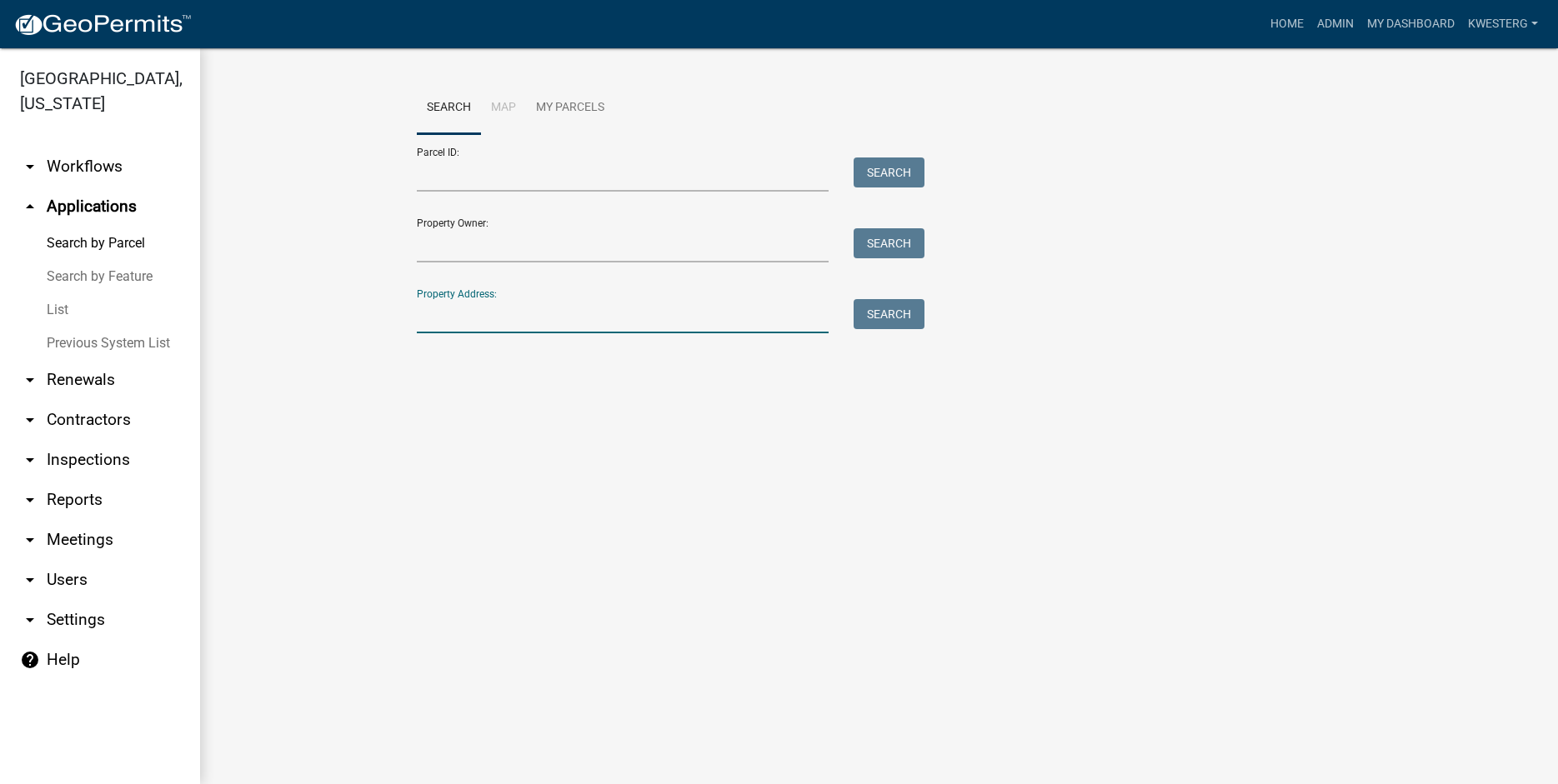
click at [479, 317] on input "Property Address:" at bounding box center [623, 316] width 412 height 34
type input "30445"
click at [900, 311] on button "Search" at bounding box center [889, 314] width 71 height 30
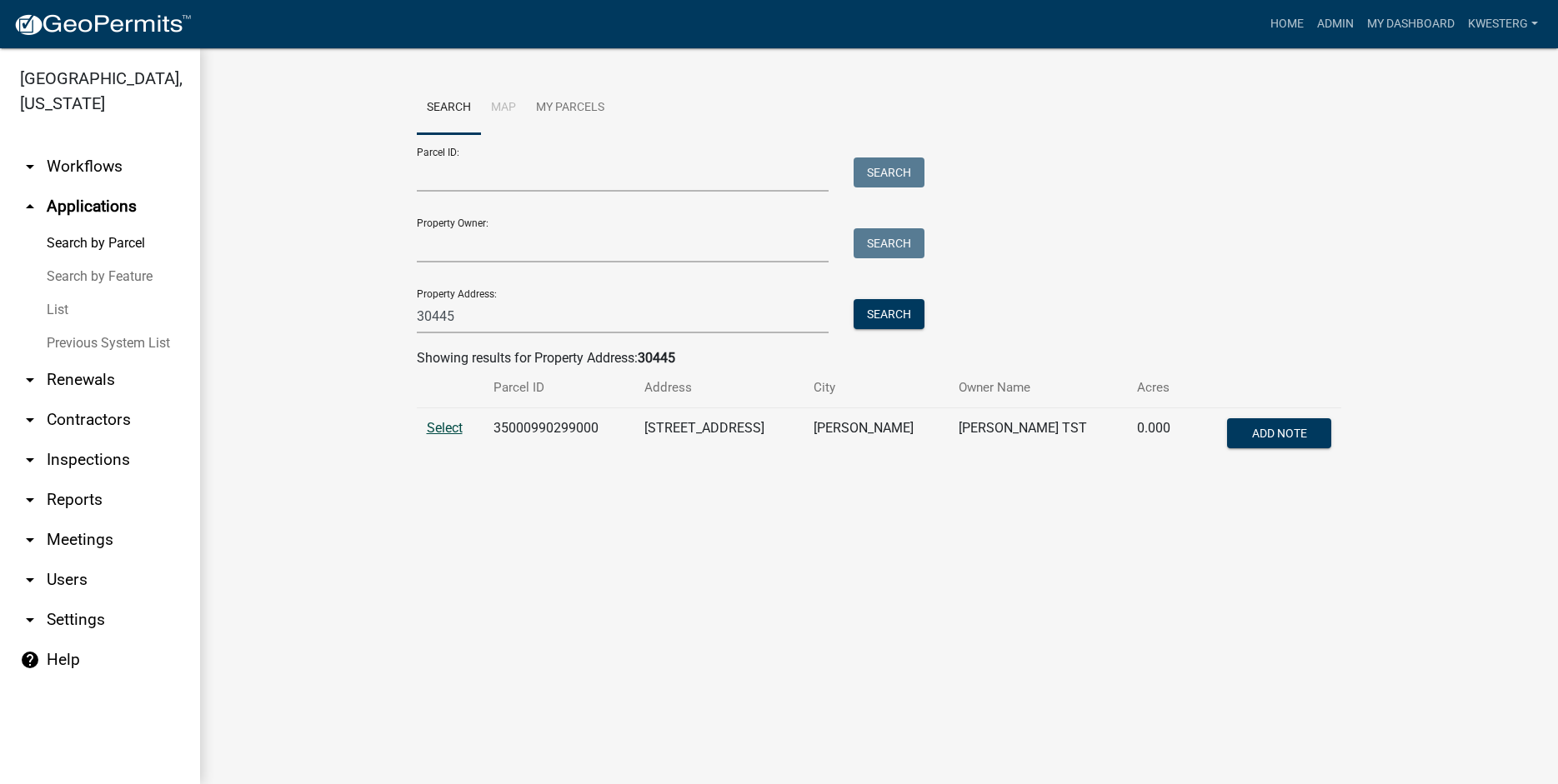
click at [449, 433] on span "Select" at bounding box center [445, 428] width 36 height 16
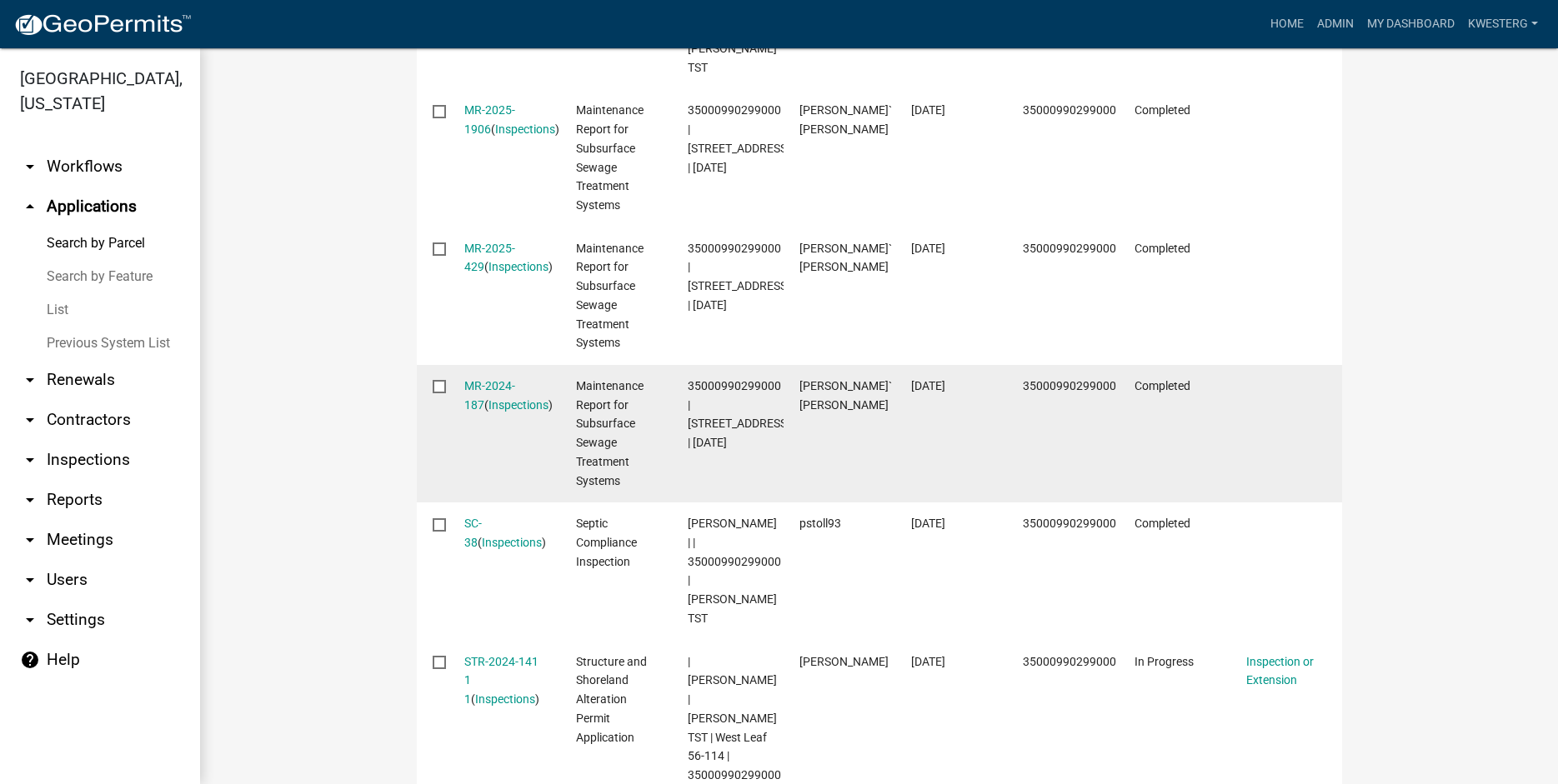
scroll to position [989, 0]
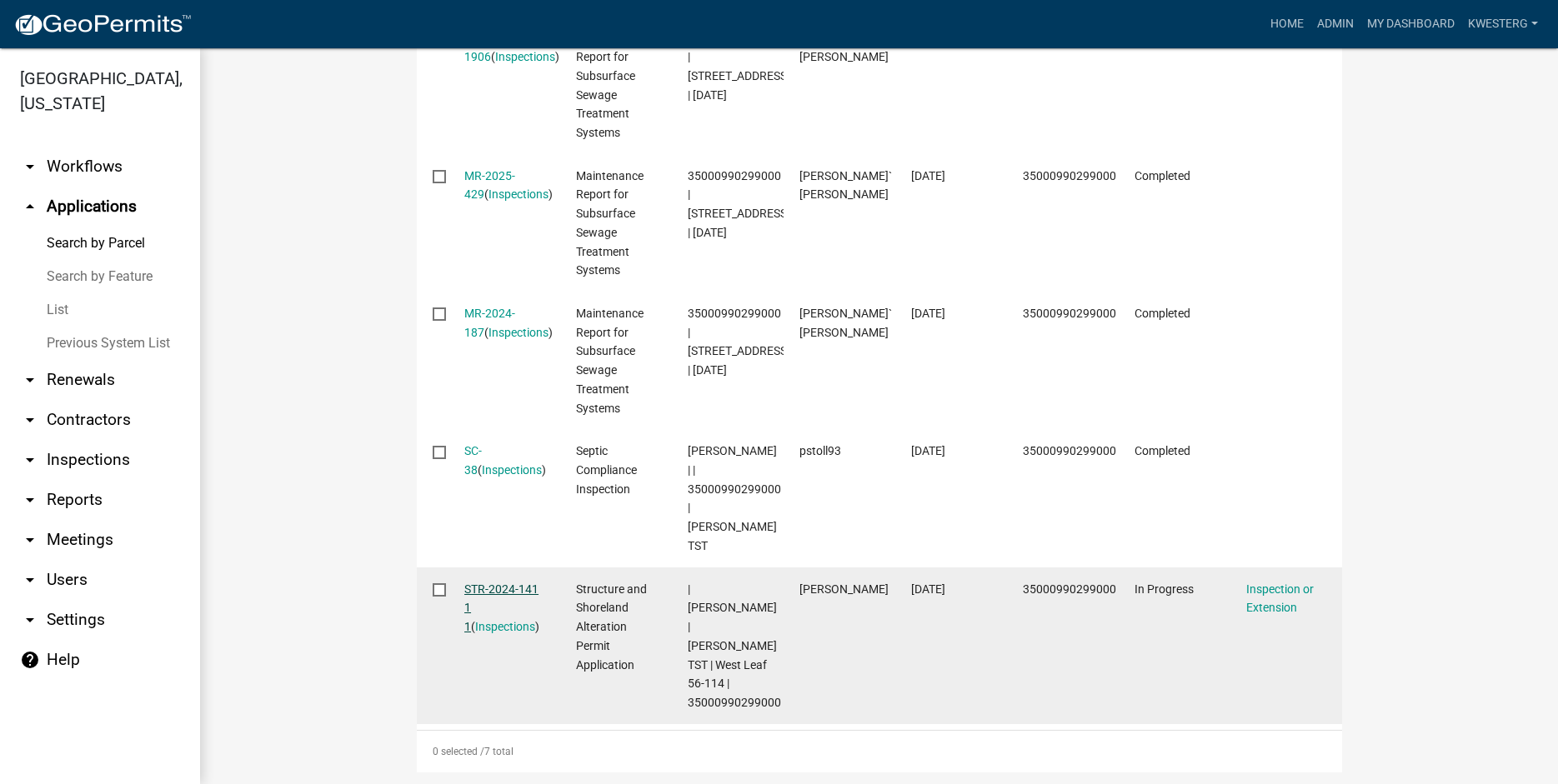
click at [492, 582] on link "STR-2024-141 1 1" at bounding box center [501, 608] width 74 height 52
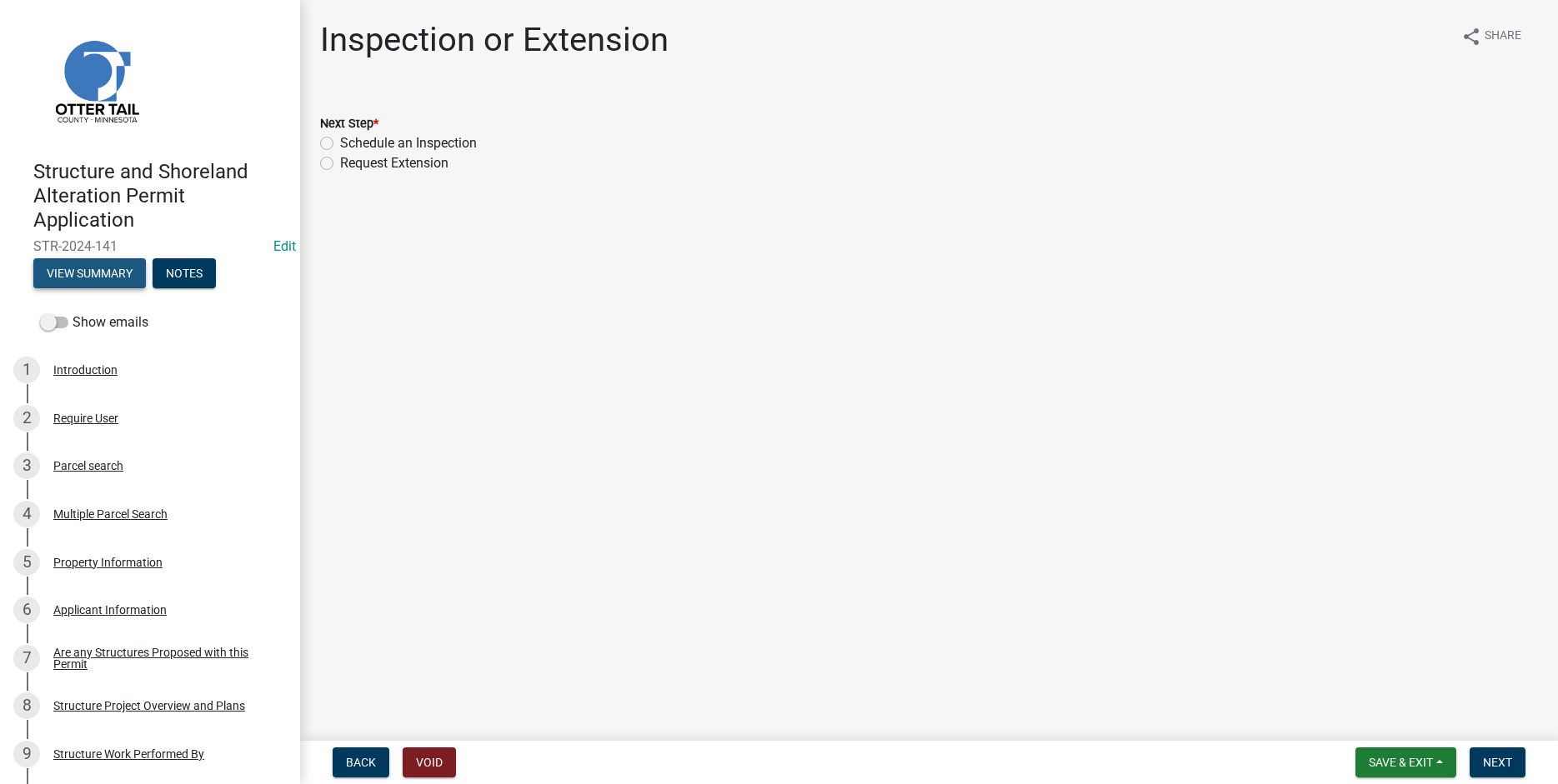
click at [81, 273] on button "View Summary" at bounding box center [89, 273] width 112 height 30
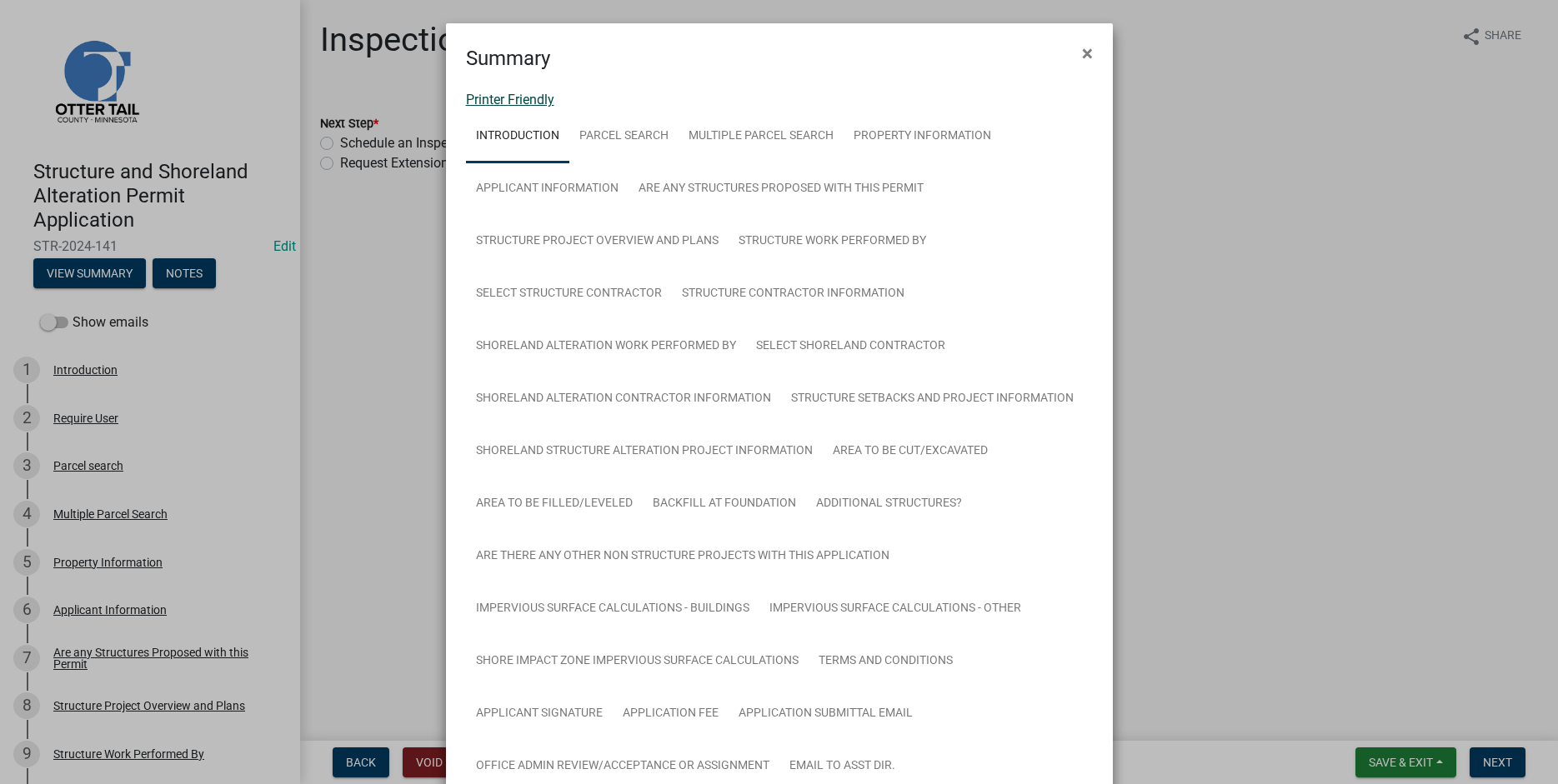
click at [481, 104] on link "Printer Friendly" at bounding box center [510, 99] width 88 height 16
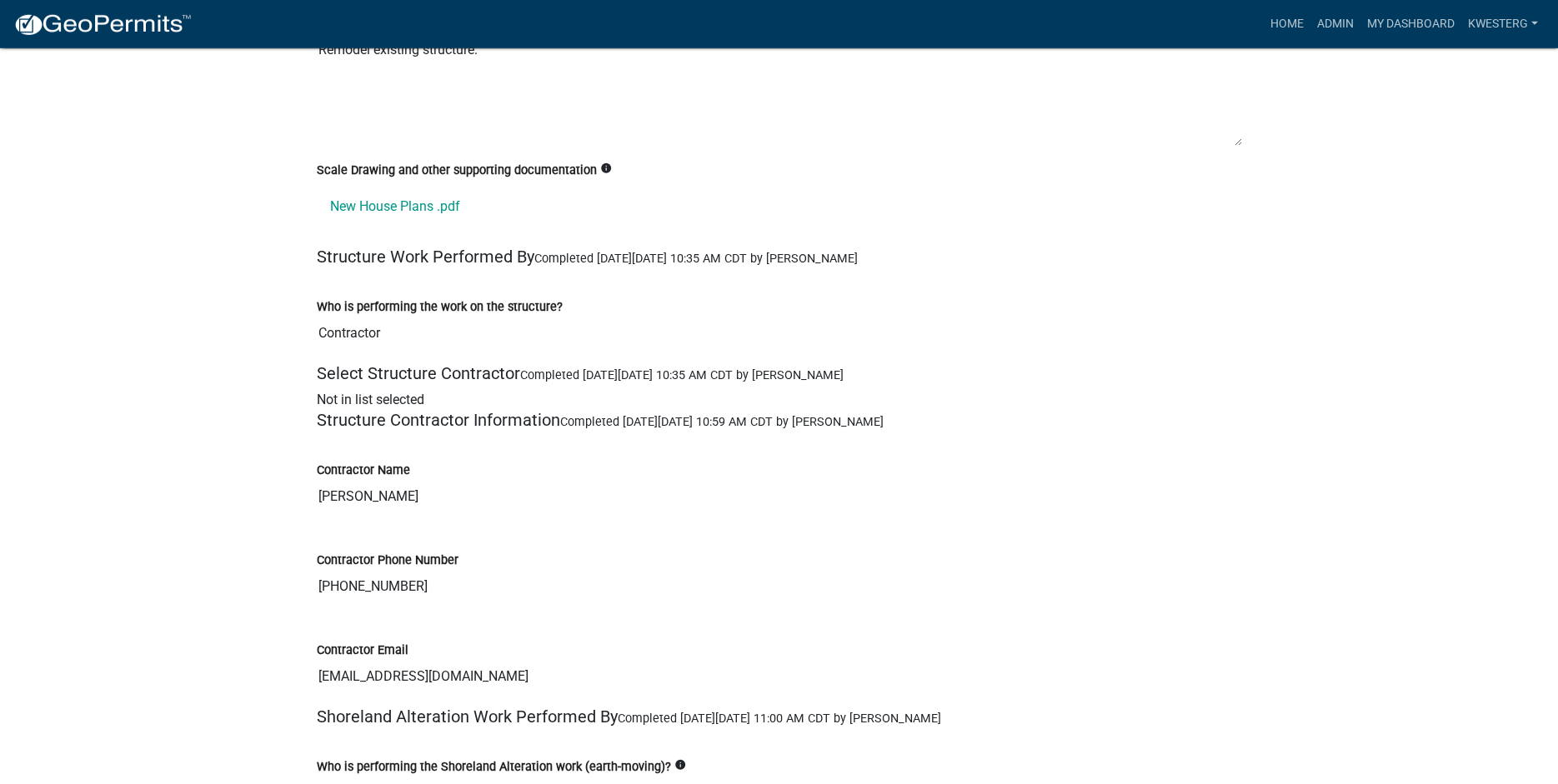
scroll to position [4165, 0]
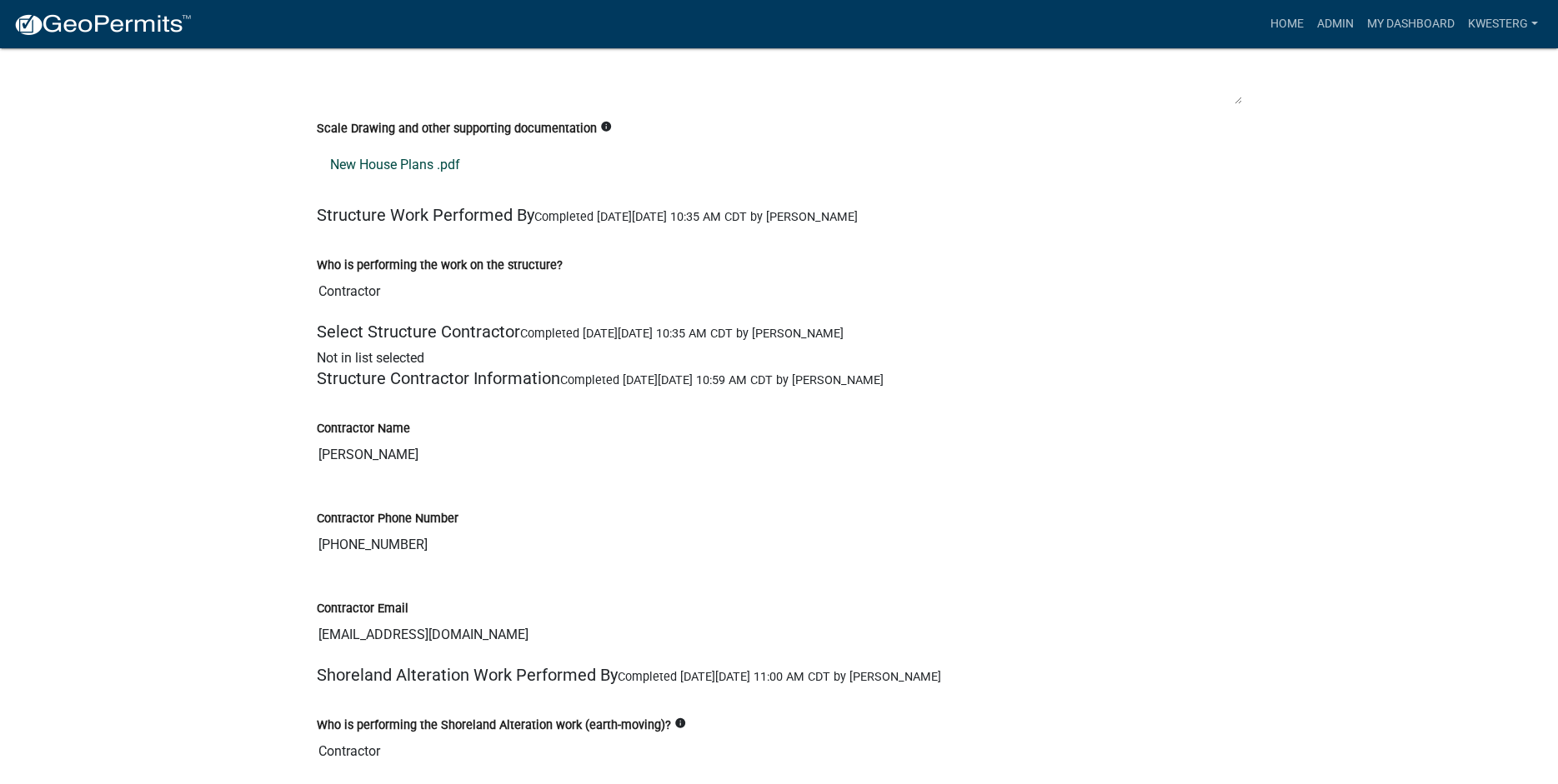
click at [380, 177] on link "New House Plans .pdf" at bounding box center [779, 165] width 925 height 40
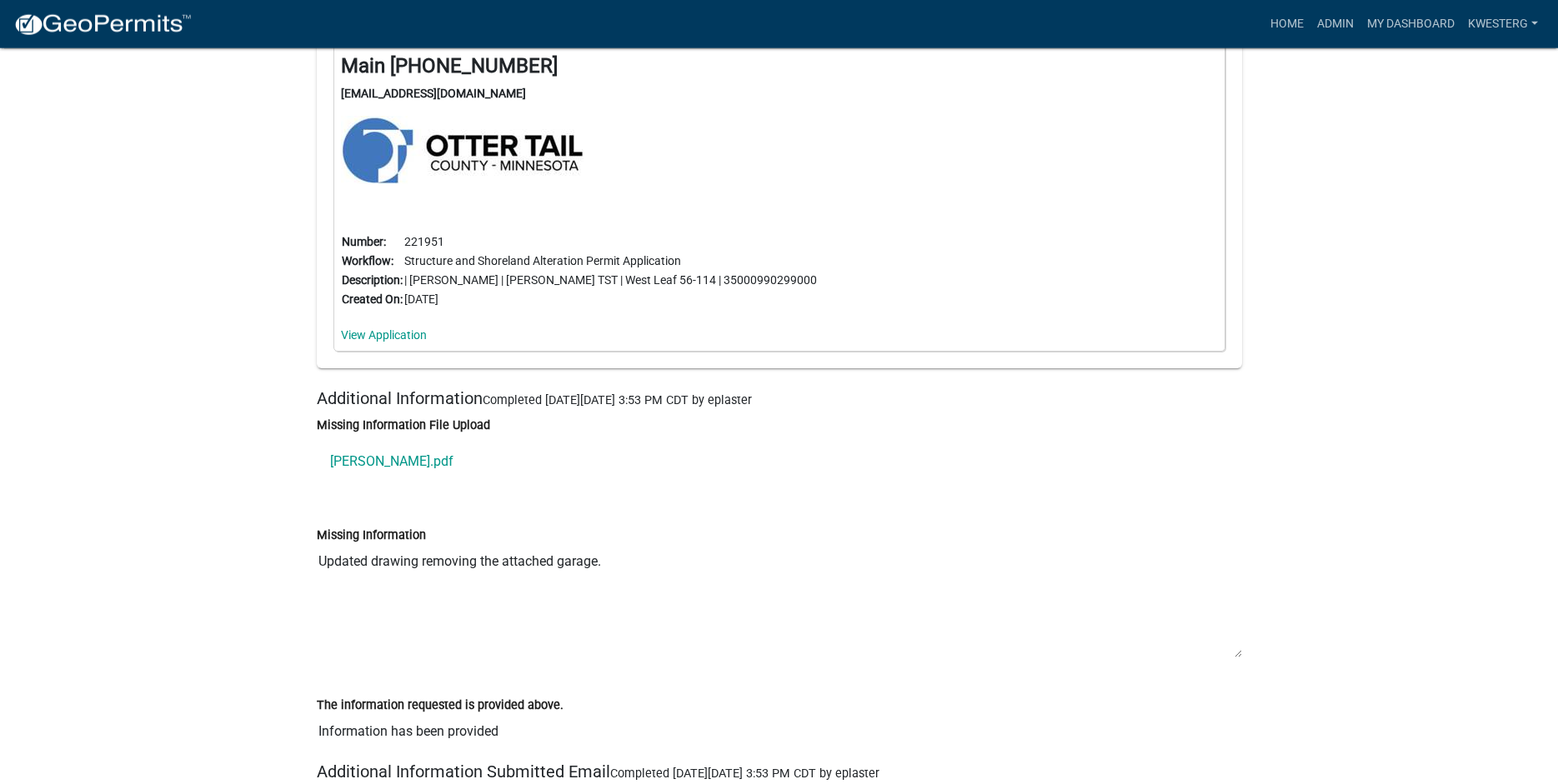
scroll to position [22142, 0]
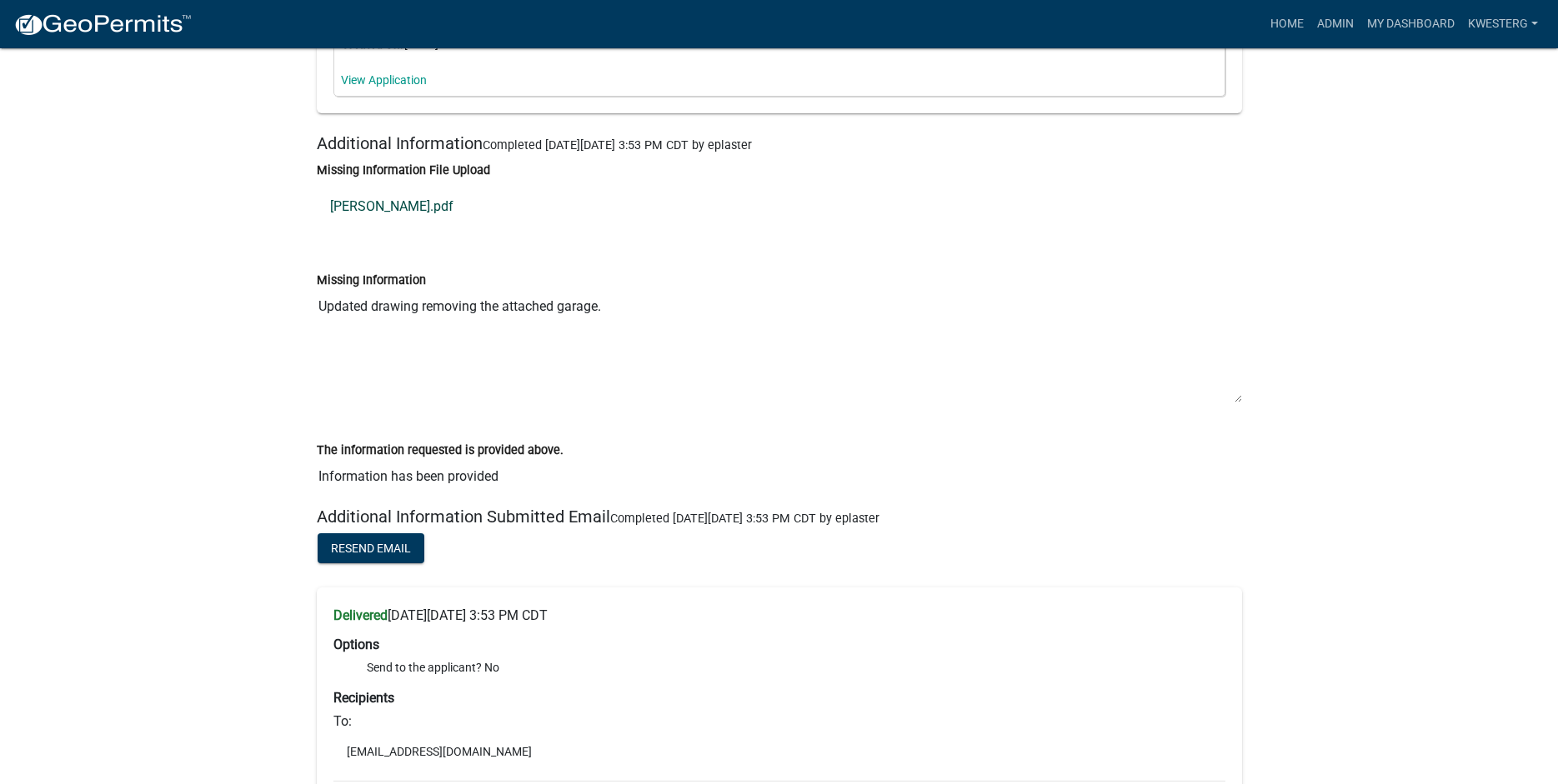
click at [350, 227] on link "Wilson.pdf" at bounding box center [779, 207] width 925 height 40
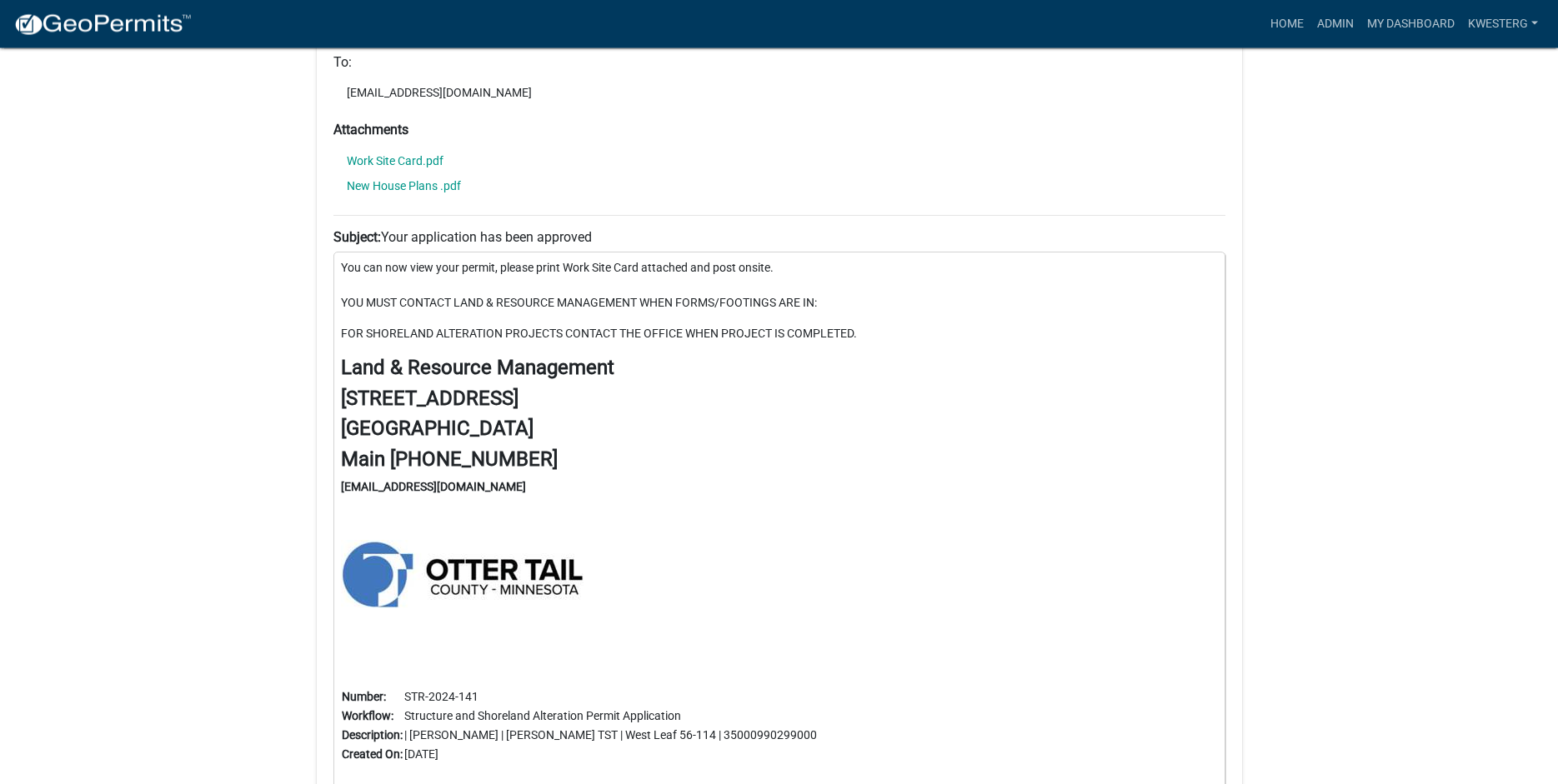
scroll to position [25606, 0]
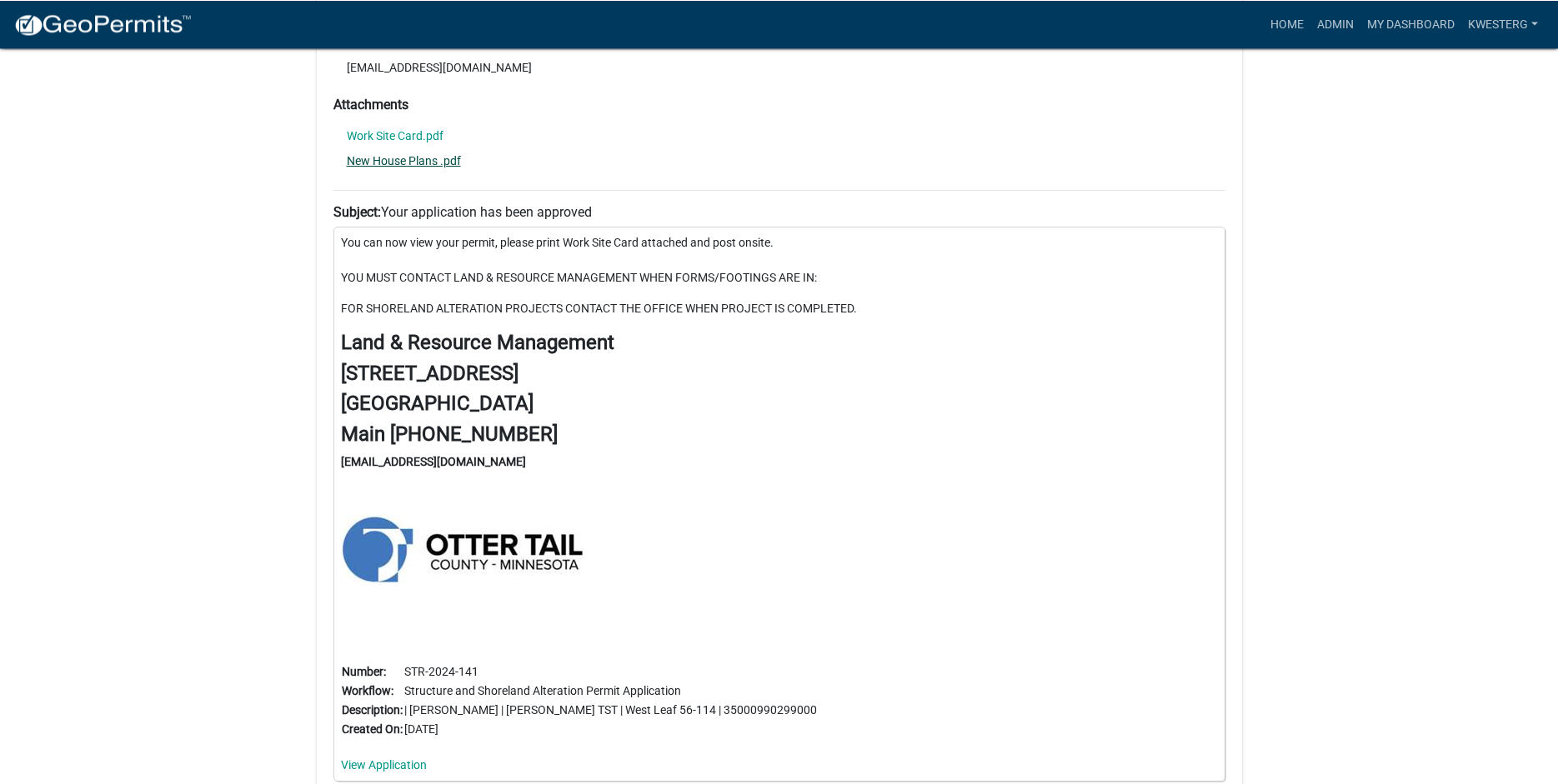
click at [379, 167] on link "New House Plans .pdf" at bounding box center [404, 161] width 114 height 12
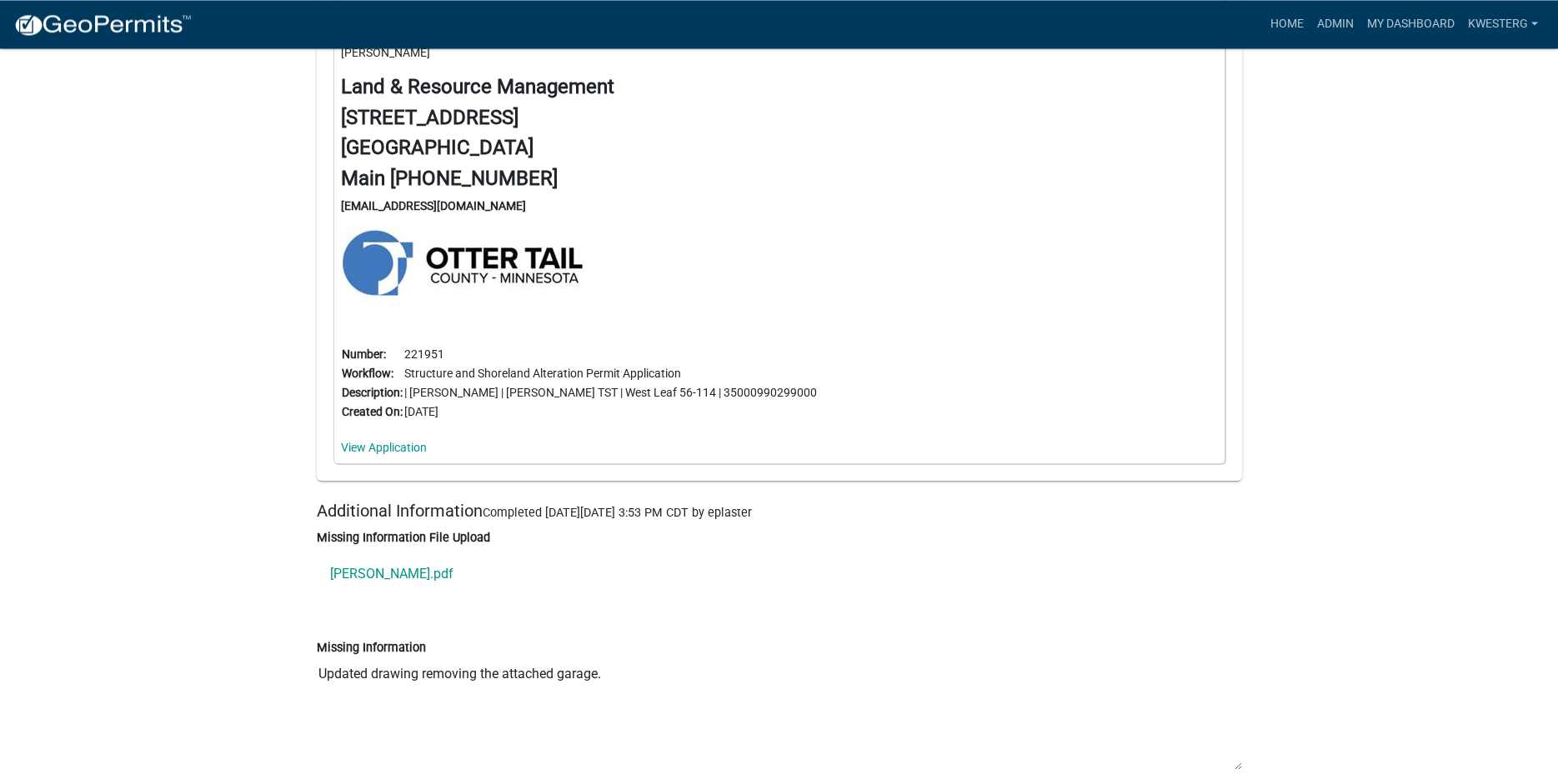
scroll to position [21782, 0]
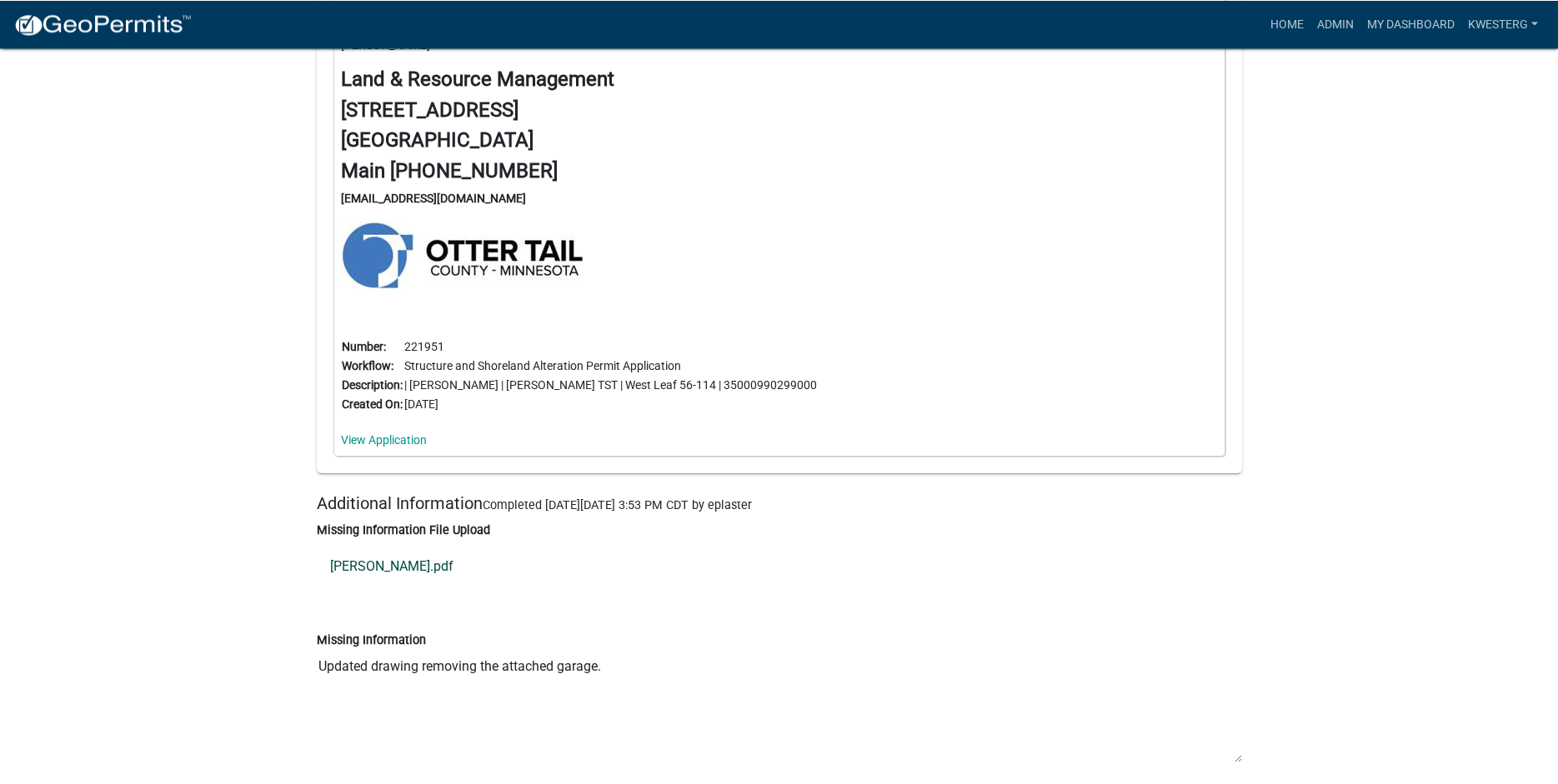
click at [360, 587] on link "Wilson.pdf" at bounding box center [779, 566] width 925 height 40
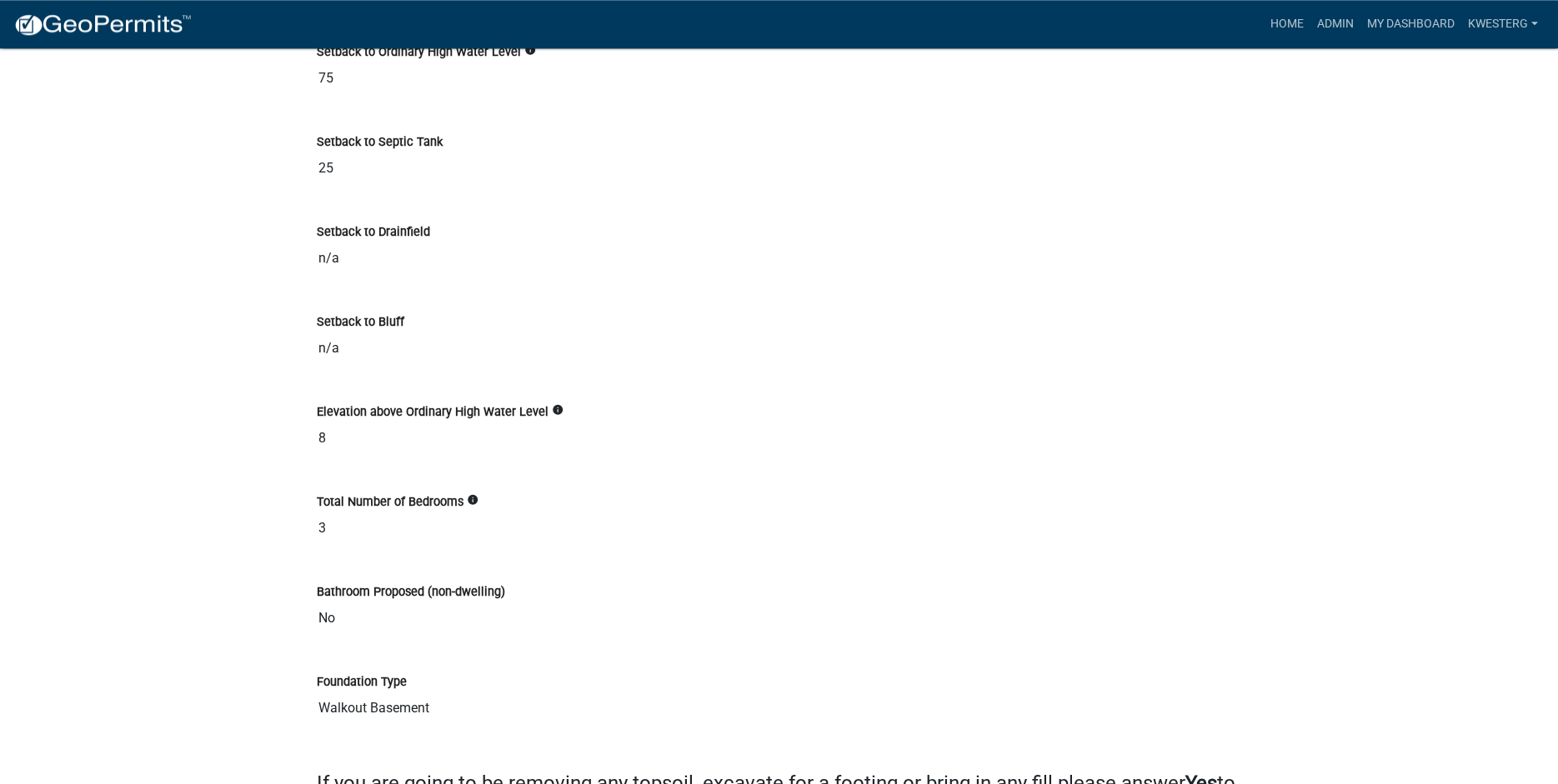
scroll to position [6311, 0]
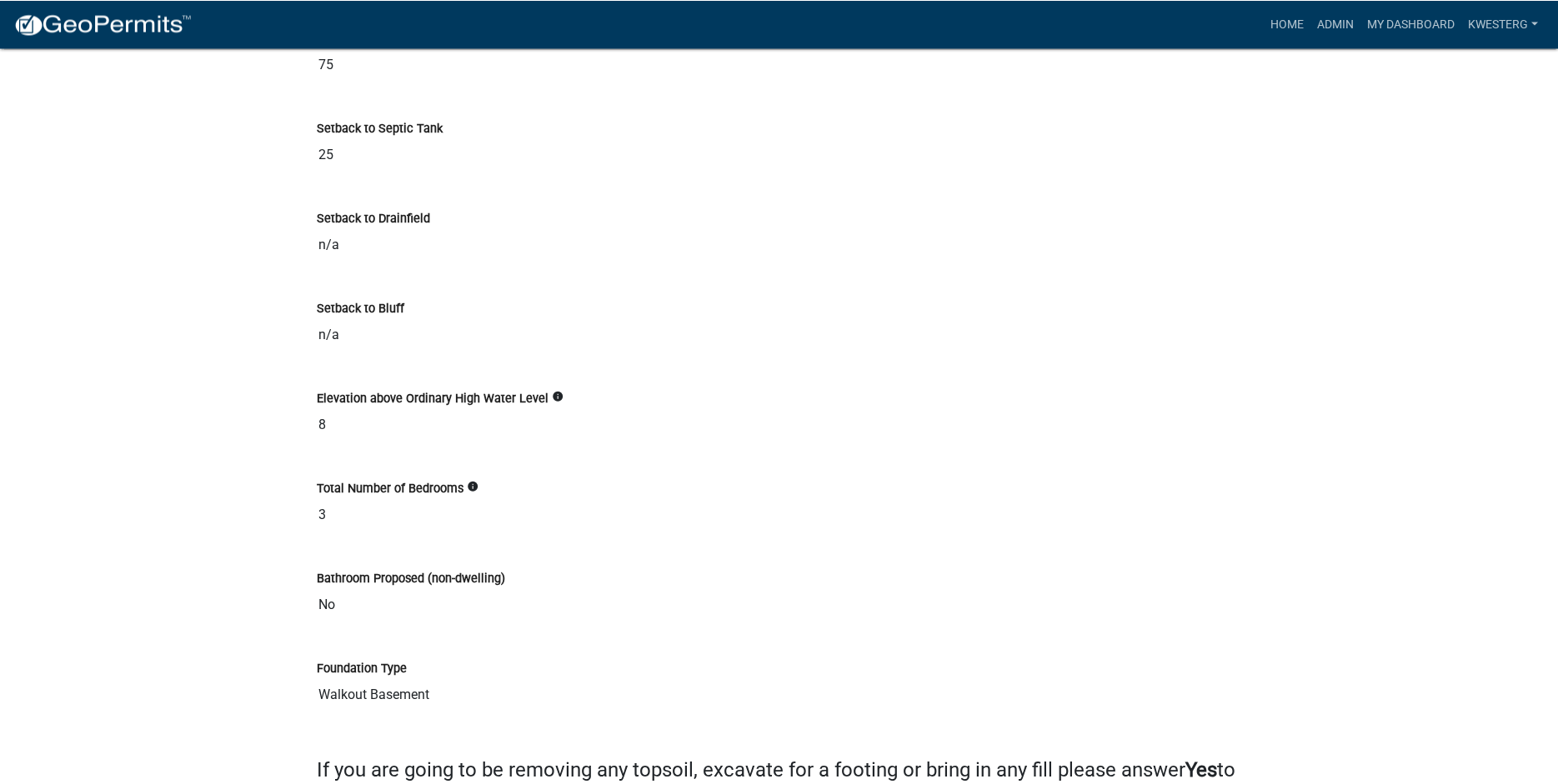
click at [729, 422] on div "Elevation above Ordinary High Water Level info 8" at bounding box center [779, 403] width 925 height 77
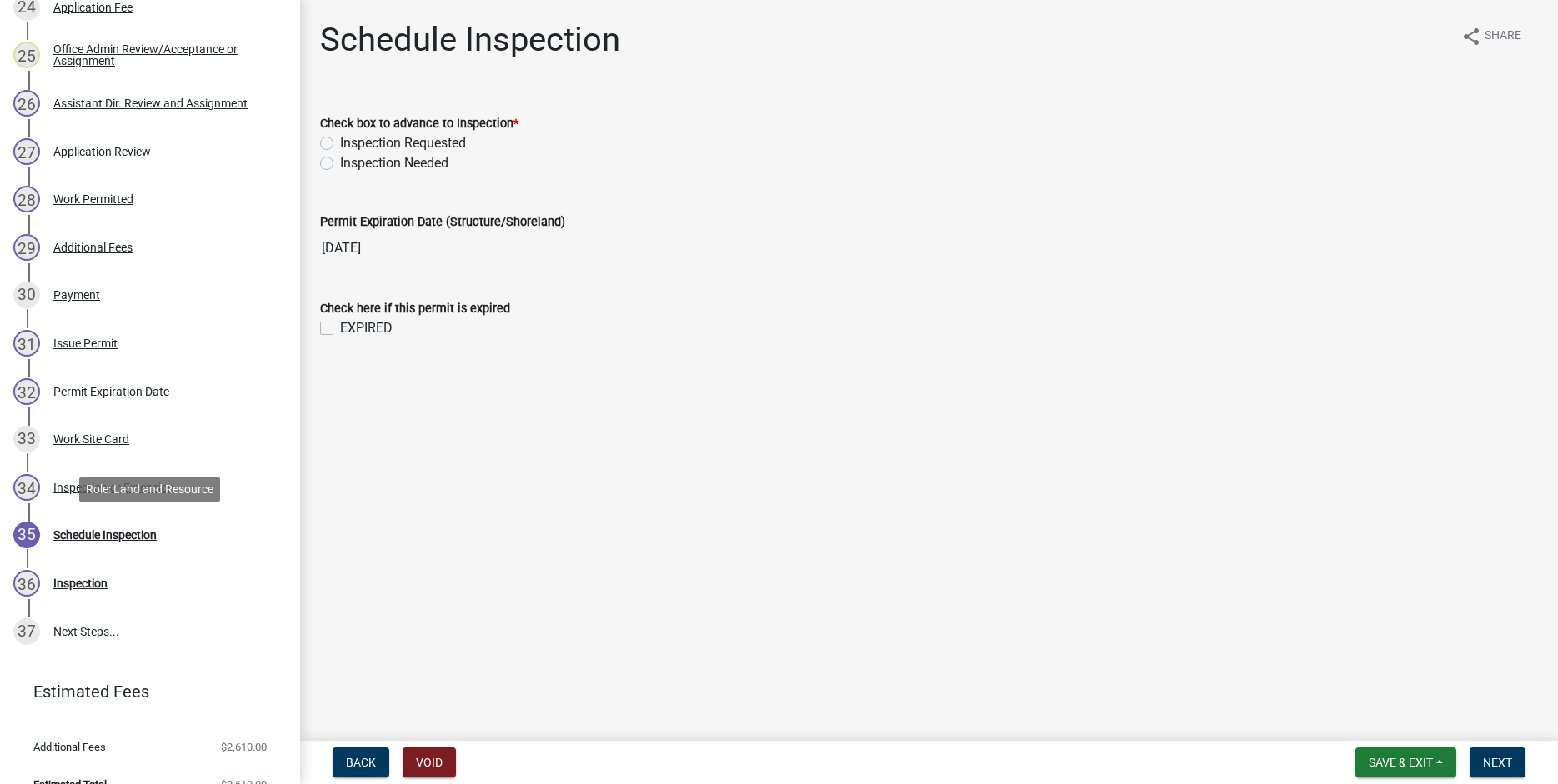
scroll to position [1493, 0]
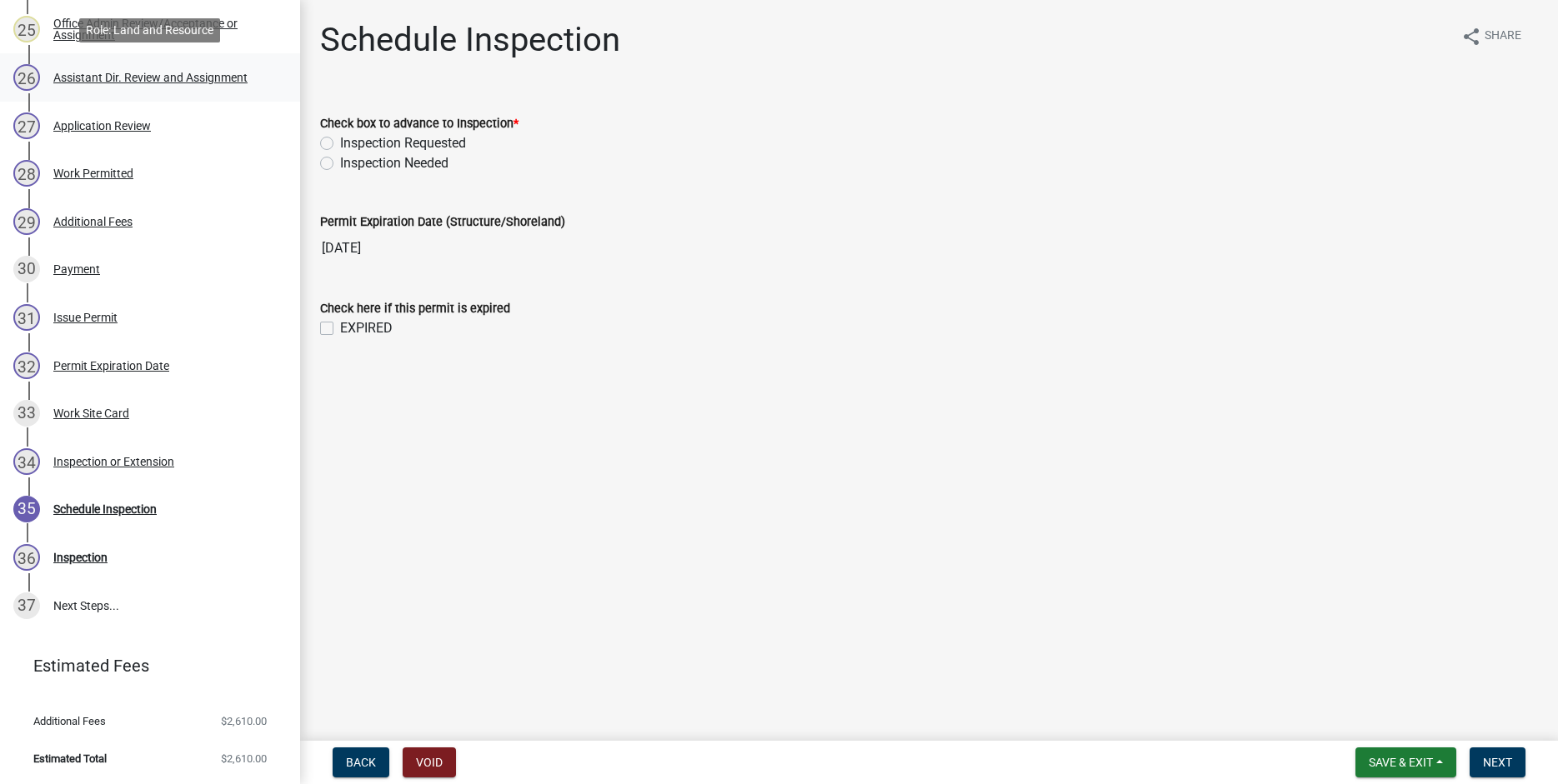
click at [138, 79] on div "Assistant Dir. Review and Assignment" at bounding box center [151, 77] width 194 height 12
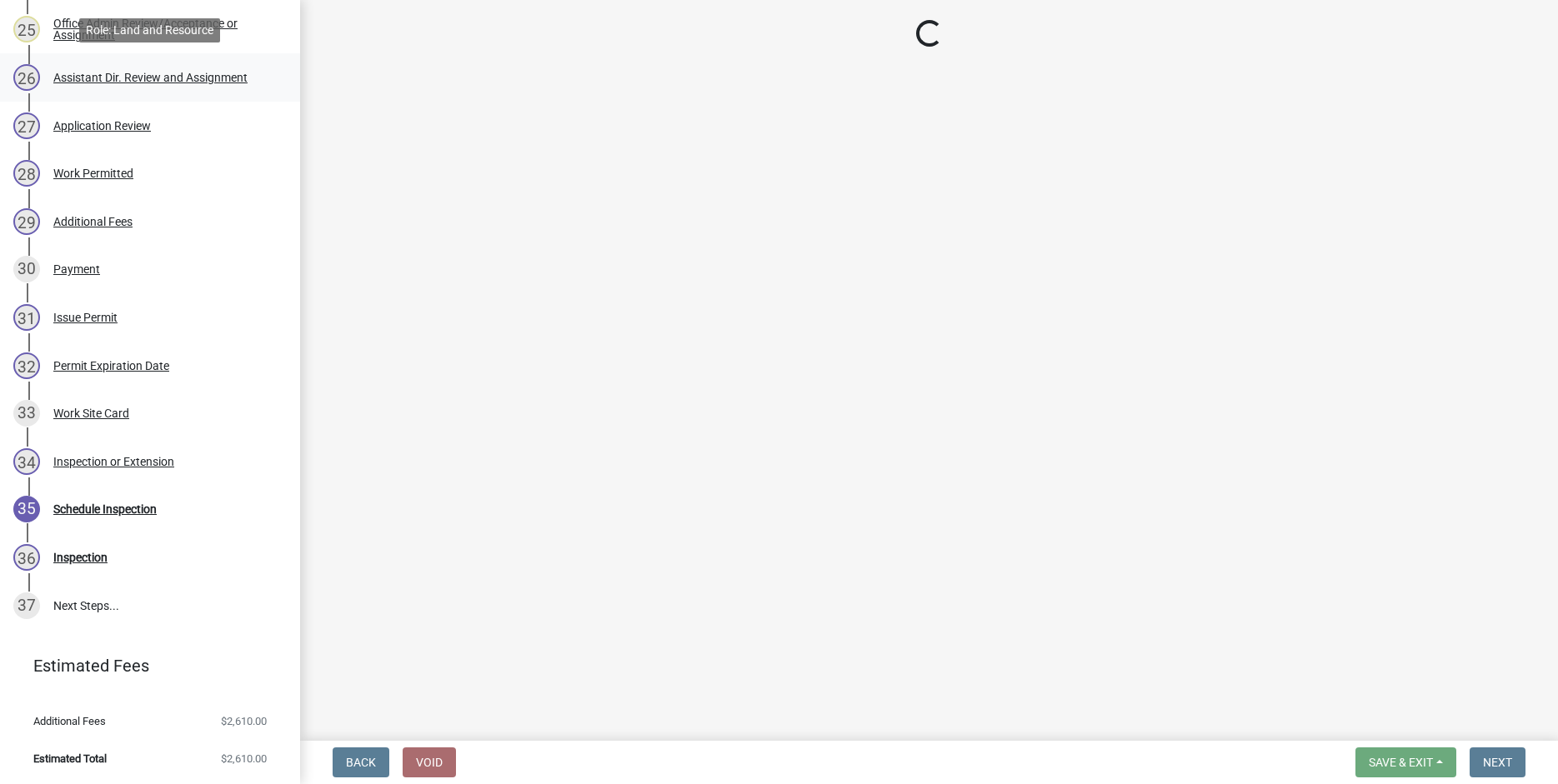
select select "318b8207-6619-4c37-8bd8-783b28c7307f"
select select "ab2e7446-72a0-49c6-a36a-5181bad2fe68"
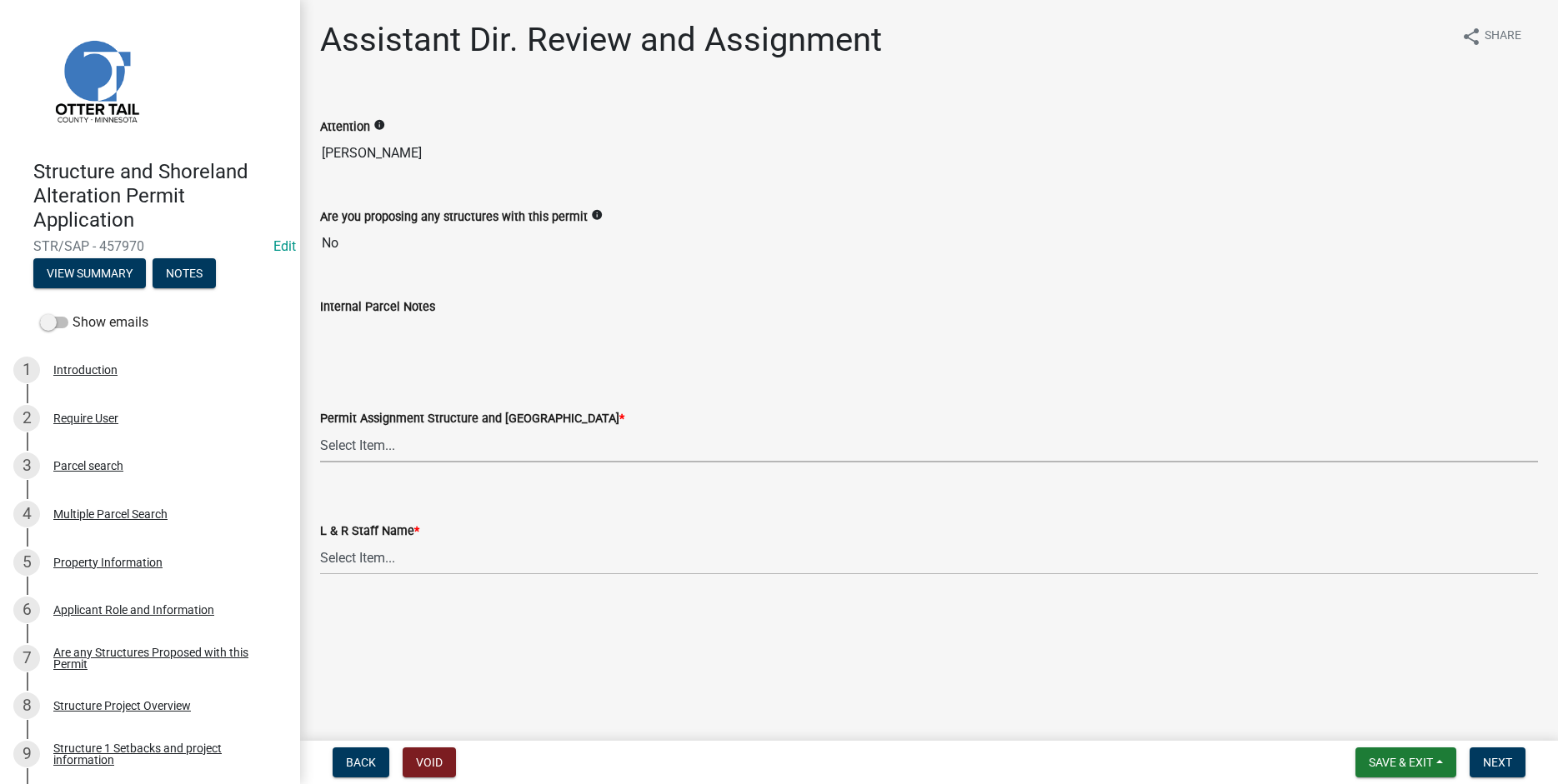
click at [320, 429] on select "Select Item... [PERSON_NAME] ([EMAIL_ADDRESS][DOMAIN_NAME]) [PERSON_NAME] ([EMA…" at bounding box center [929, 446] width 1218 height 34
click option "[PERSON_NAME] ([EMAIL_ADDRESS][DOMAIN_NAME])" at bounding box center [0, 0] width 0 height 0
select select "541addf4-52df-4608-91ce-bf29f574816c"
click at [320, 541] on select "Select Item... [PERSON_NAME] [PERSON_NAME] [PERSON_NAME] [PERSON_NAME] [PERSON_…" at bounding box center [929, 558] width 1218 height 34
click option "[PERSON_NAME]" at bounding box center [0, 0] width 0 height 0
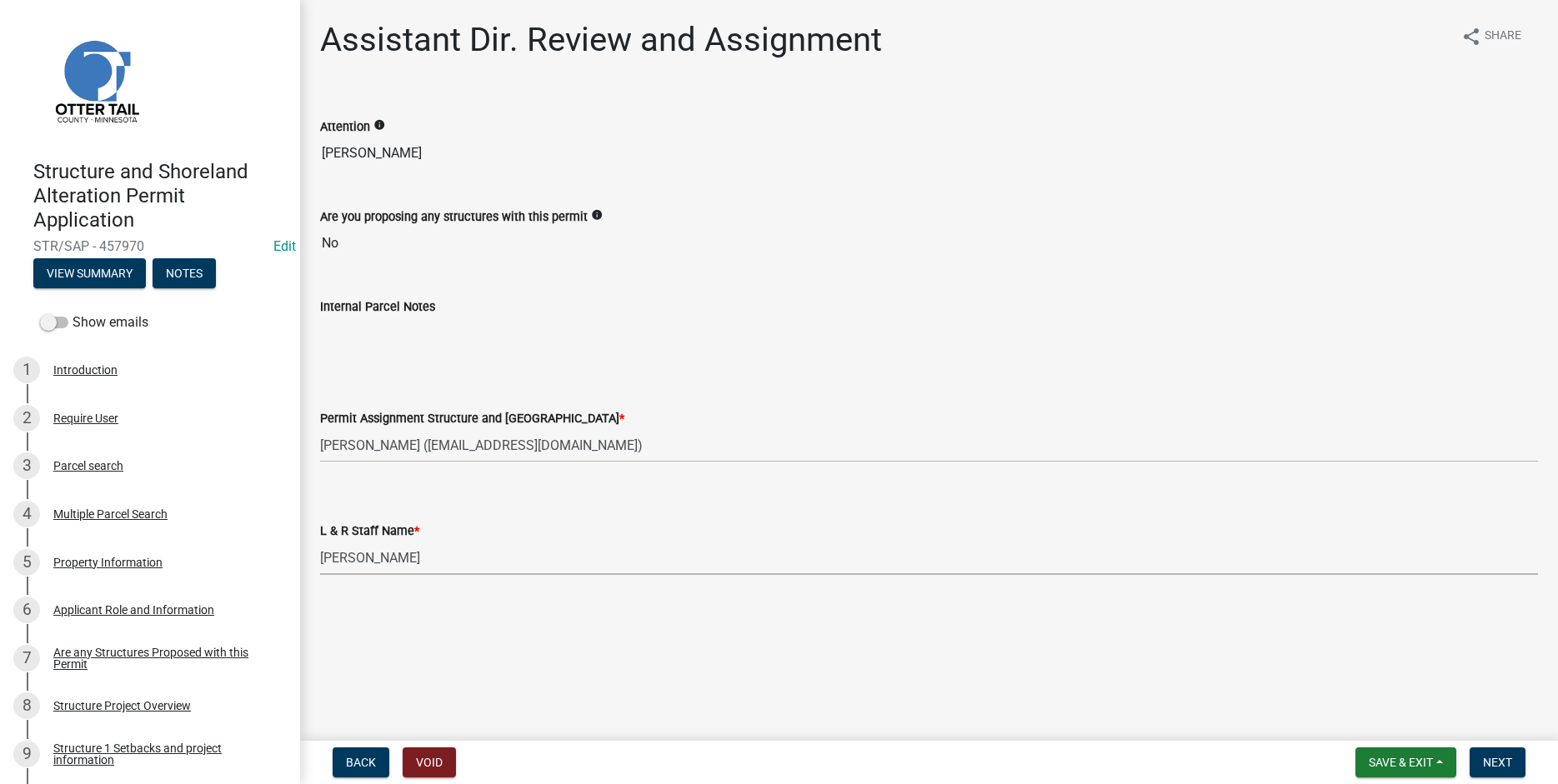
select select "55b171dc-ec57-498b-8d80-4b55e0b91b84"
click at [1495, 771] on button "Next" at bounding box center [1498, 762] width 56 height 30
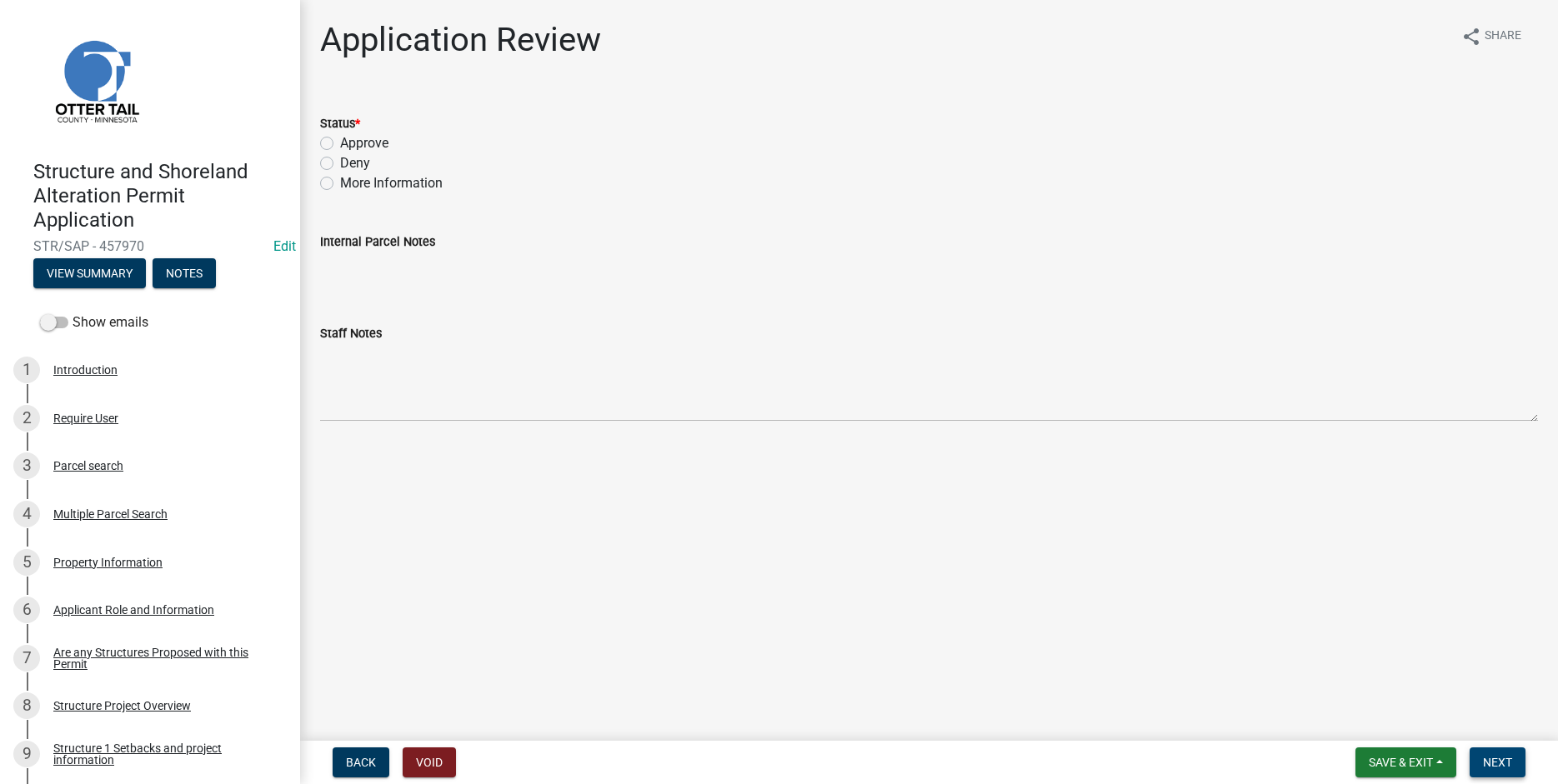
click at [1498, 763] on span "Next" at bounding box center [1497, 763] width 29 height 14
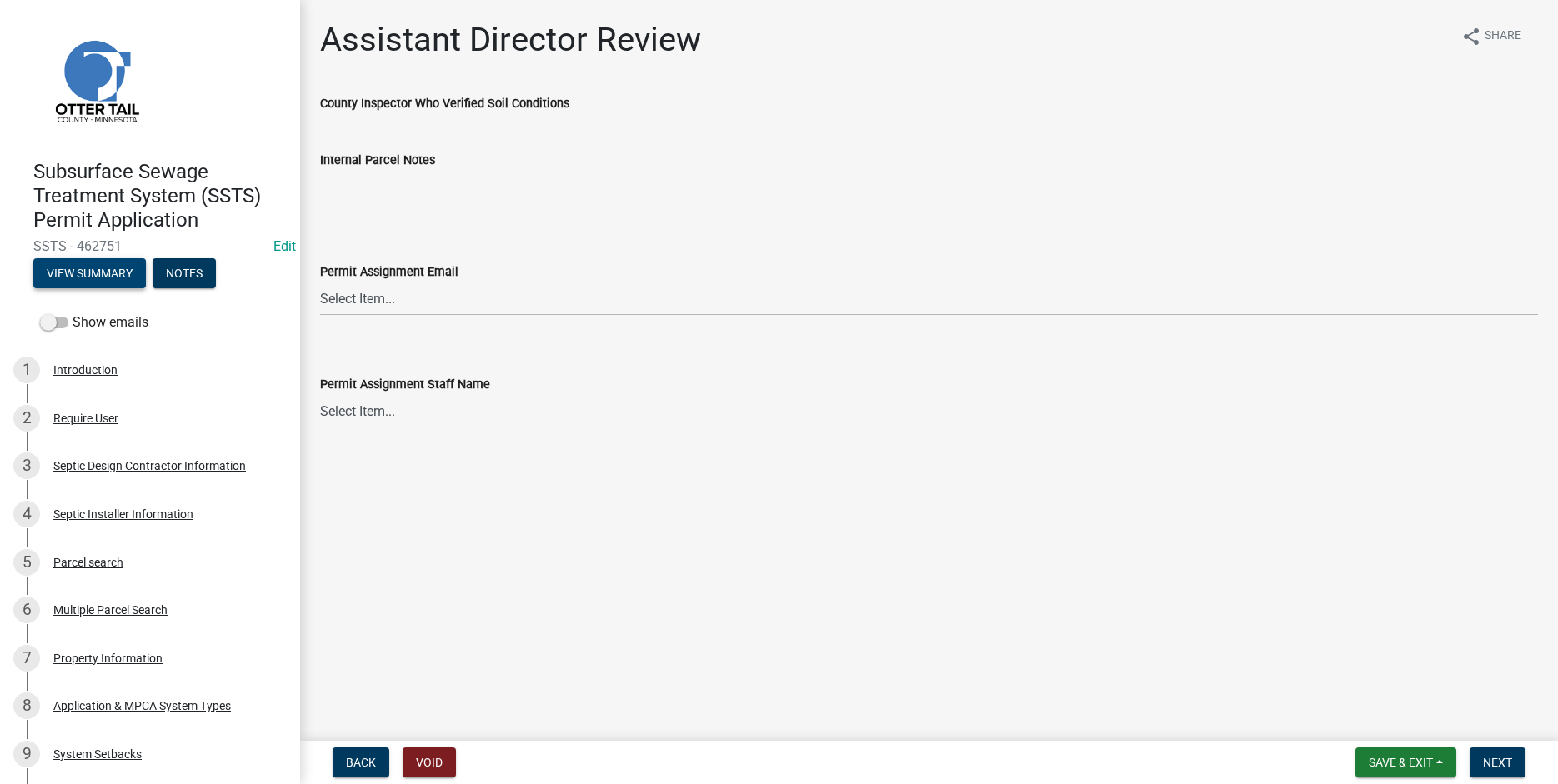
click at [94, 271] on button "View Summary" at bounding box center [89, 273] width 112 height 30
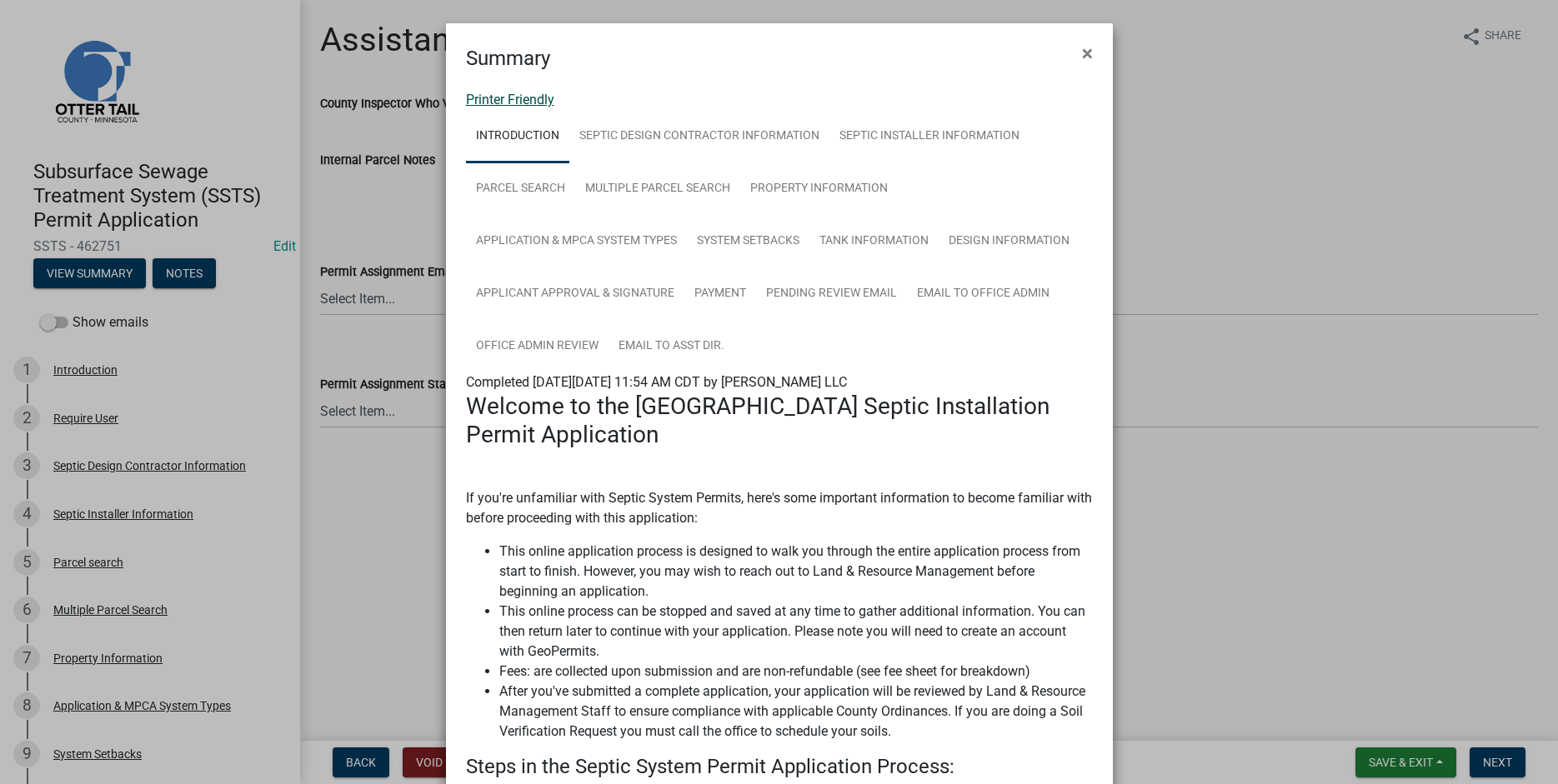
click at [487, 97] on link "Printer Friendly" at bounding box center [510, 99] width 88 height 16
click at [1087, 53] on span "×" at bounding box center [1087, 53] width 11 height 23
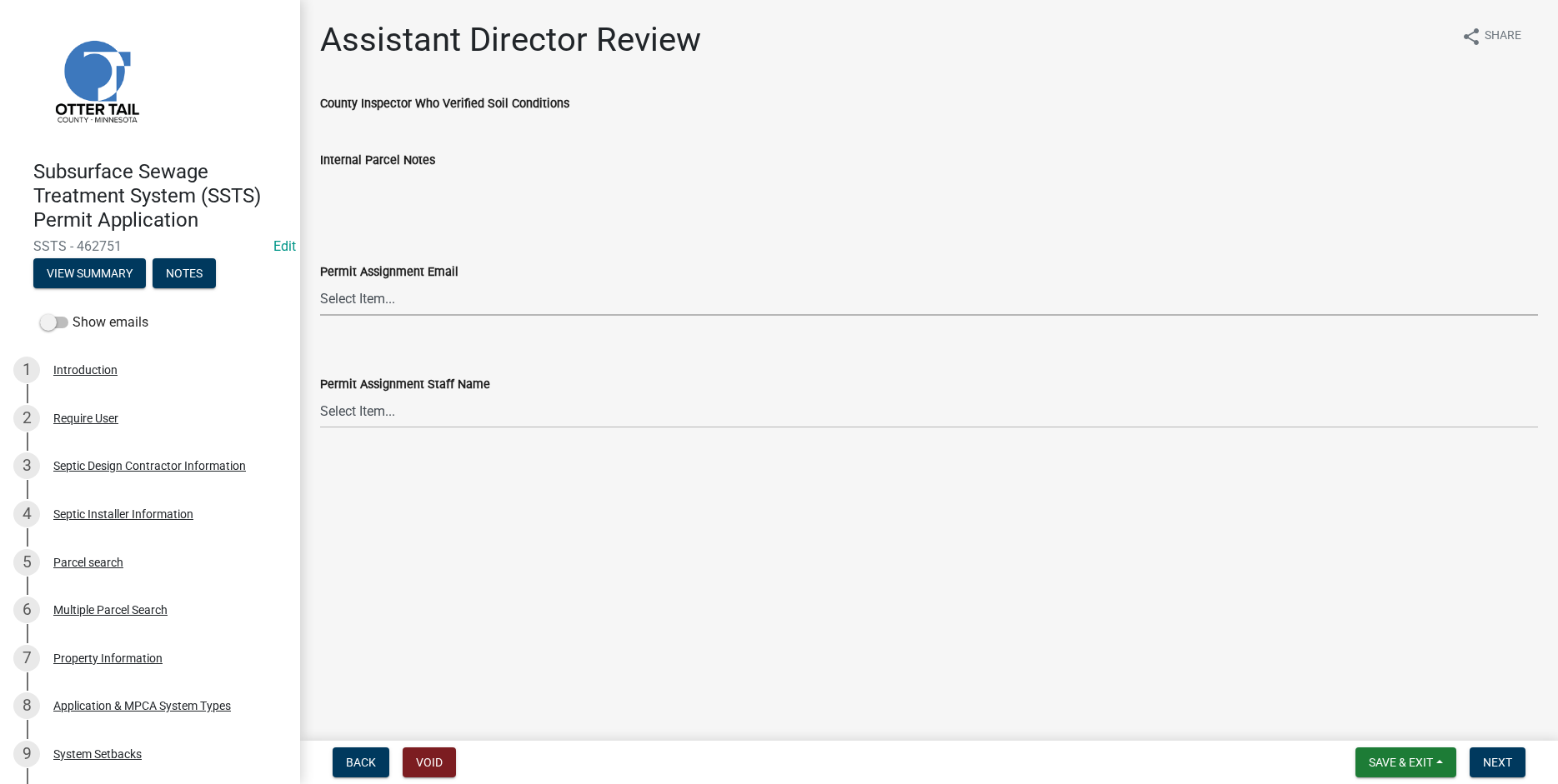
click at [320, 281] on select "Select Item... Alexis Newark (anewark@ottertailcounty.gov) Amy Busko (abusko@ot…" at bounding box center [929, 298] width 1218 height 34
click option "Andrea Perales (aperales@ottertailcounty.gov)" at bounding box center [0, 0] width 0 height 0
select select "fc504d62-a492-4196-a78d-ce00230c60b4"
click at [320, 395] on select "Select Item... Alexis Newark Amy Busko Andrea Perales Brittany Tollefson Christ…" at bounding box center [929, 412] width 1218 height 34
click option "Andrea Perales" at bounding box center [0, 0] width 0 height 0
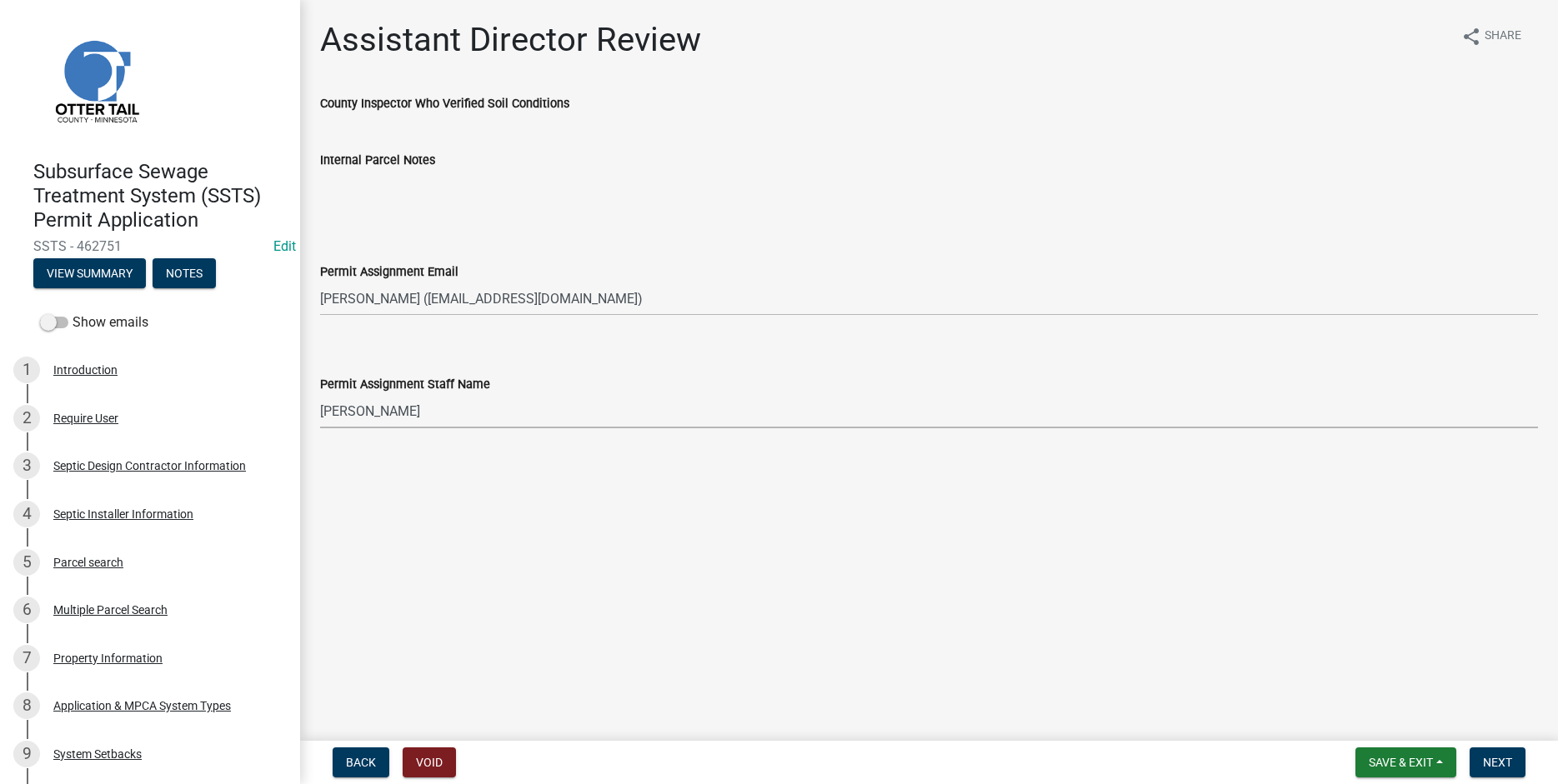
select select "4ffc802c-a91c-4807-8d38-a10afb9862f8"
click at [1493, 761] on span "Next" at bounding box center [1497, 763] width 29 height 14
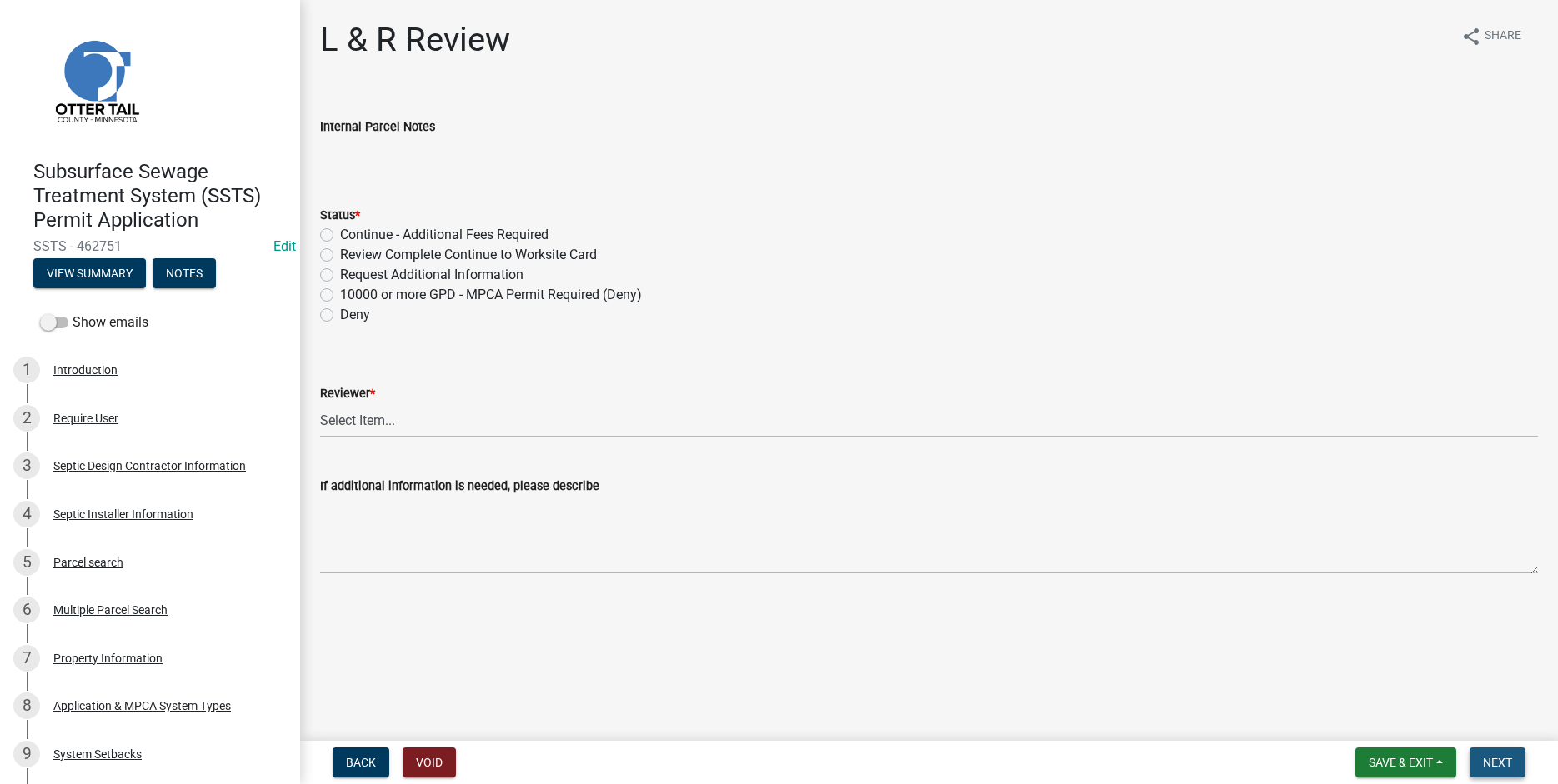
click at [1489, 771] on button "Next" at bounding box center [1498, 762] width 56 height 30
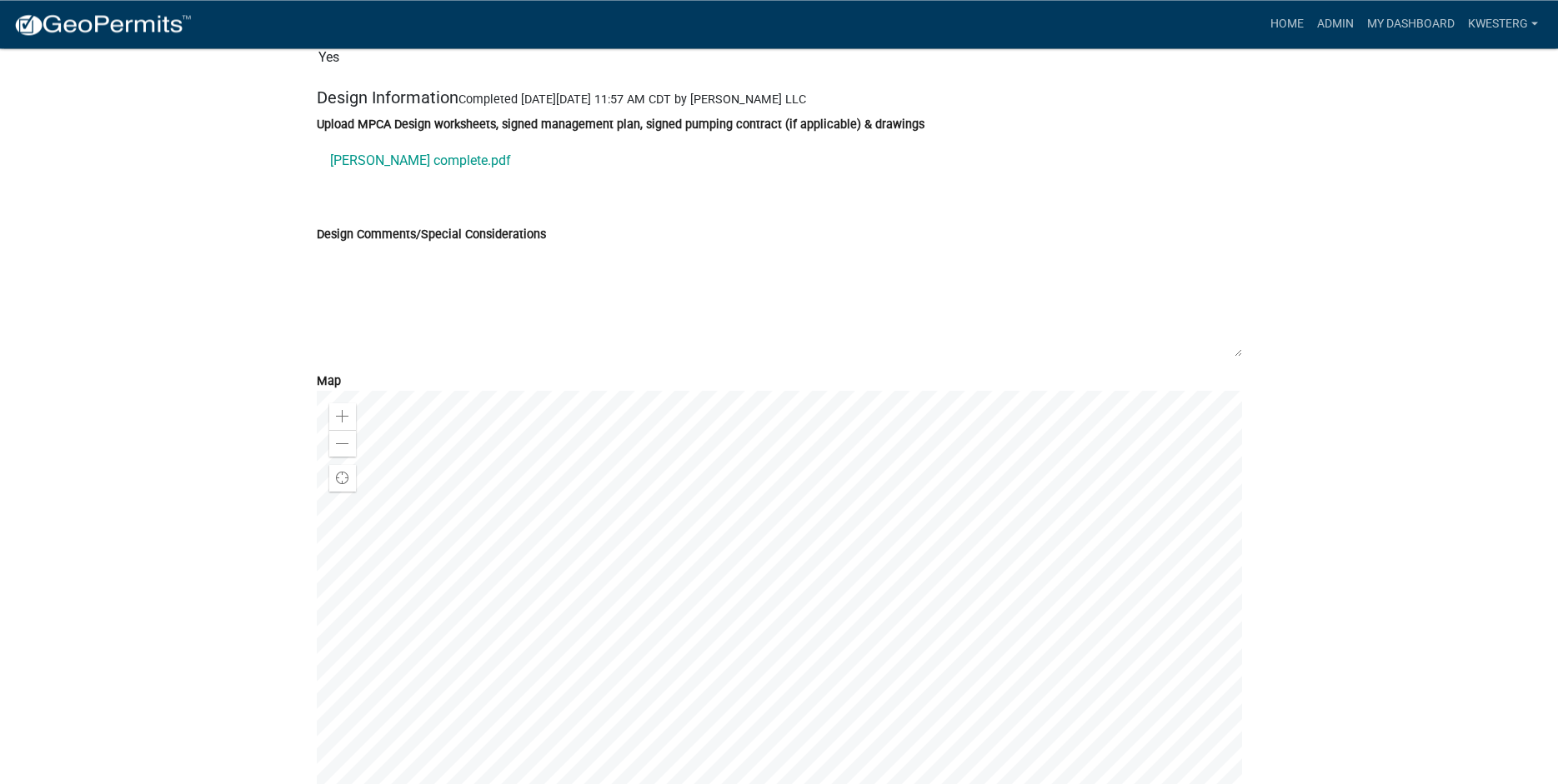
scroll to position [5843, 0]
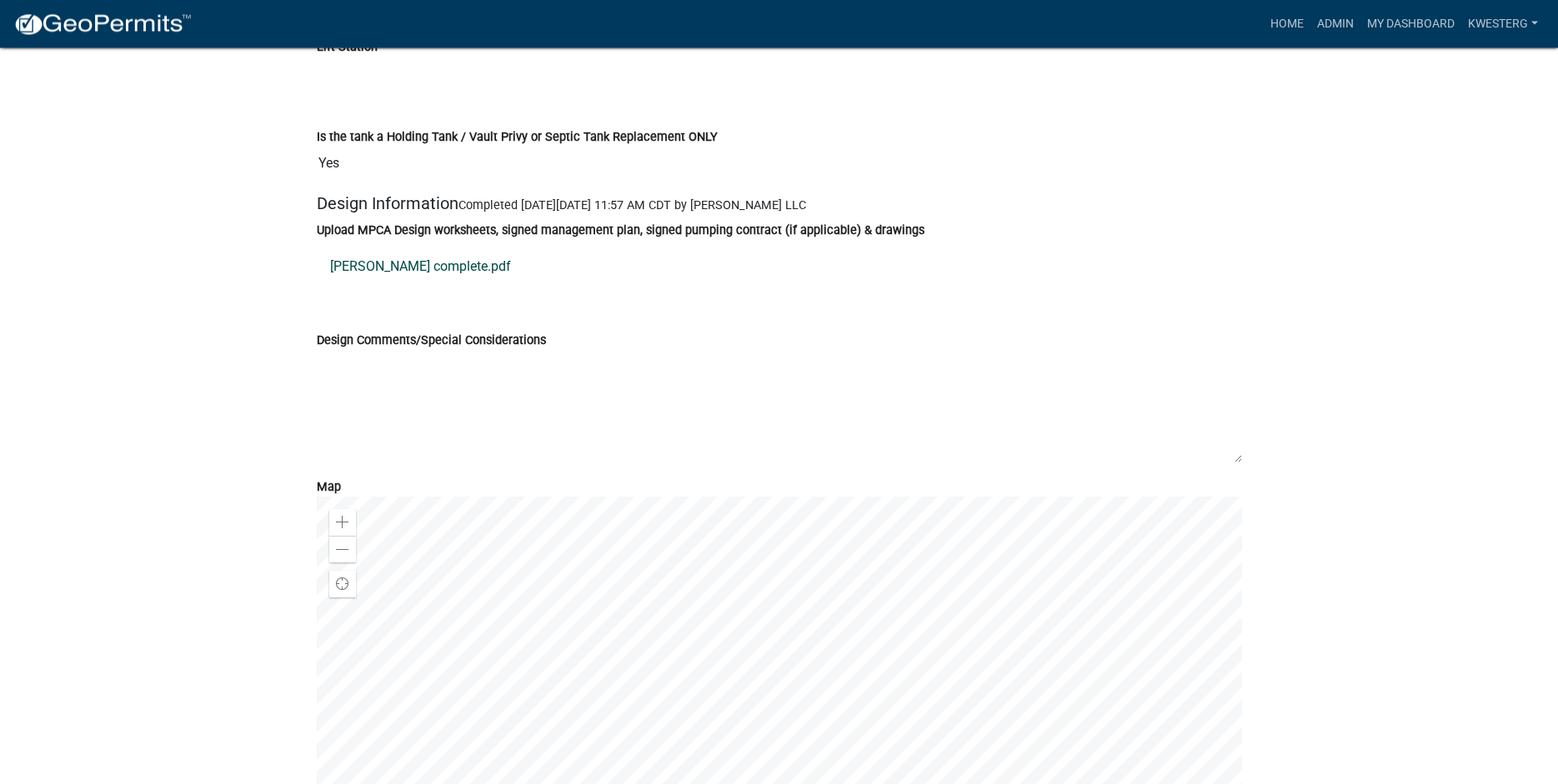
click at [412, 287] on link "[PERSON_NAME] complete.pdf" at bounding box center [779, 267] width 925 height 40
